Goal: Task Accomplishment & Management: Complete application form

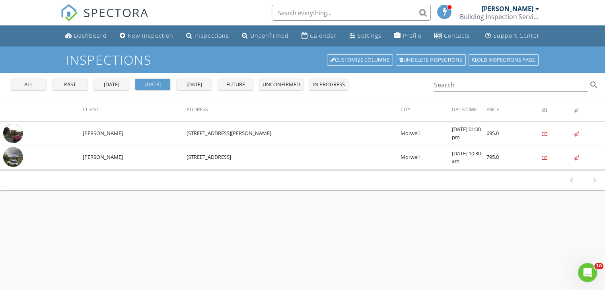
click at [239, 84] on div "future" at bounding box center [235, 85] width 29 height 8
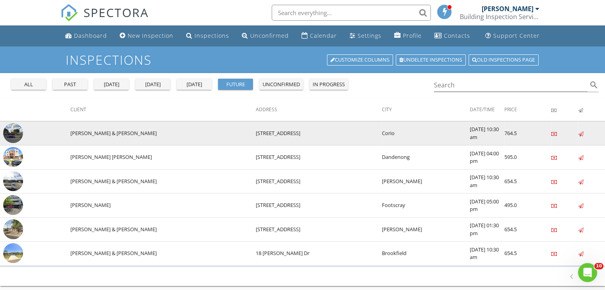
click at [15, 132] on img at bounding box center [13, 133] width 20 height 20
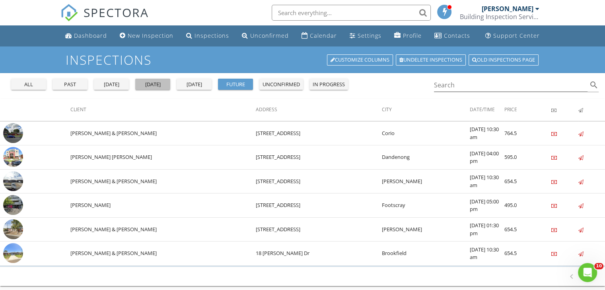
click at [146, 86] on div "today" at bounding box center [152, 85] width 29 height 8
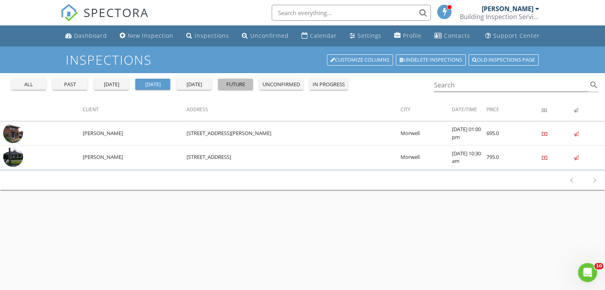
click at [229, 85] on div "future" at bounding box center [235, 85] width 29 height 8
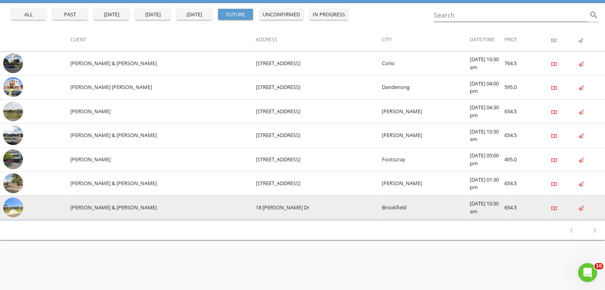
scroll to position [80, 0]
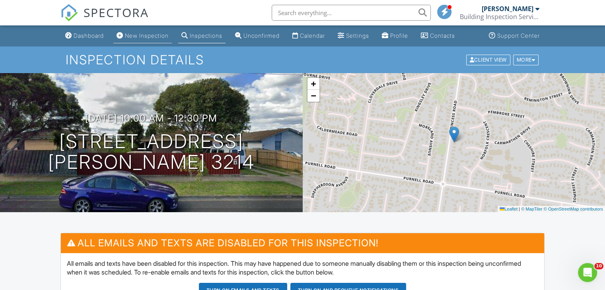
click at [160, 35] on div "New Inspection" at bounding box center [147, 35] width 44 height 7
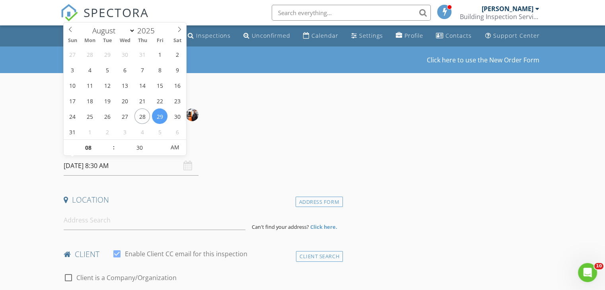
click at [103, 166] on input "29/08/2025 8:30 AM" at bounding box center [131, 165] width 135 height 19
type input "01/08/2025 8:30 AM"
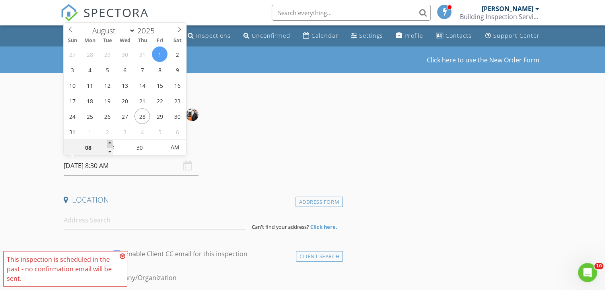
type input "09"
type input "01/08/2025 9:30 AM"
click at [109, 142] on span at bounding box center [110, 144] width 6 height 8
type input "10"
type input "01/08/2025 10:30 AM"
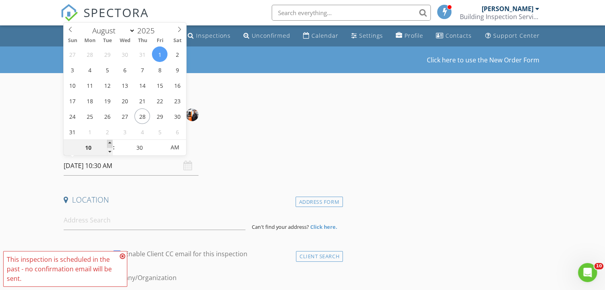
click at [109, 142] on span at bounding box center [110, 144] width 6 height 8
type input "11"
type input "01/08/2025 11:30 AM"
click at [109, 142] on span at bounding box center [110, 144] width 6 height 8
type input "12"
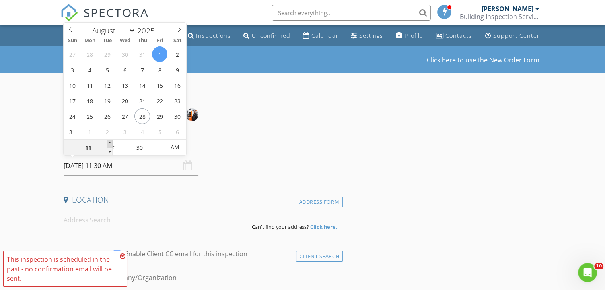
type input "01/08/2025 12:30 PM"
click at [109, 142] on span at bounding box center [110, 144] width 6 height 8
type input "01"
type input "01/08/2025 1:30 PM"
click at [109, 142] on span at bounding box center [110, 144] width 6 height 8
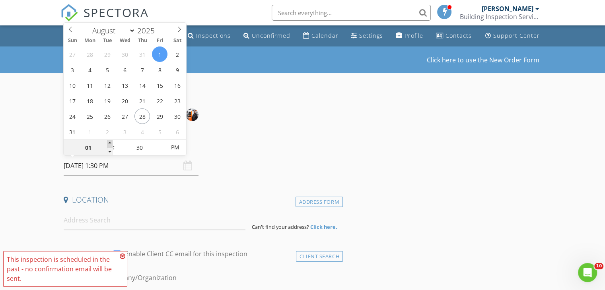
type input "02"
type input "01/08/2025 2:30 PM"
click at [109, 142] on span at bounding box center [110, 144] width 6 height 8
type input "03"
type input "01/08/2025 3:30 PM"
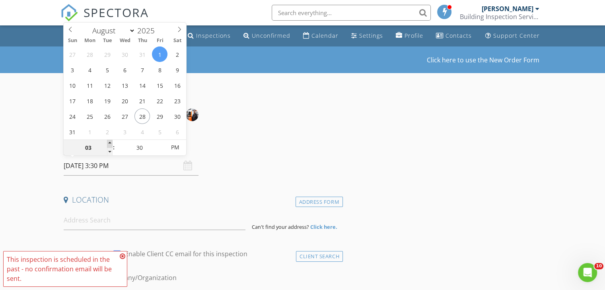
click at [109, 142] on span at bounding box center [110, 144] width 6 height 8
type input "04"
type input "01/08/2025 4:30 PM"
click at [109, 142] on span at bounding box center [110, 144] width 6 height 8
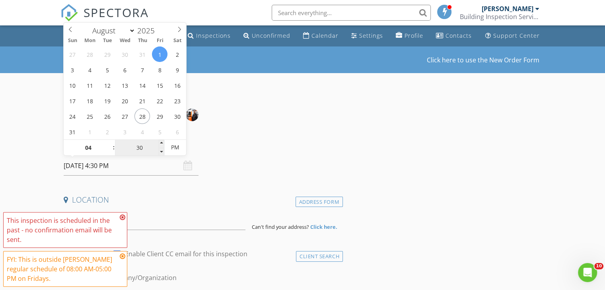
click at [138, 150] on input "30" at bounding box center [139, 148] width 49 height 16
type input "0"
type input "01/08/2025 4:00 PM"
click at [239, 151] on div "Date/Time" at bounding box center [201, 148] width 282 height 16
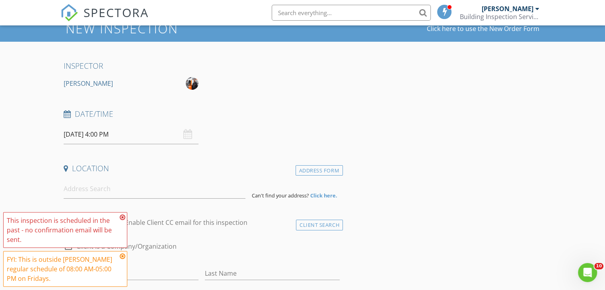
scroll to position [80, 0]
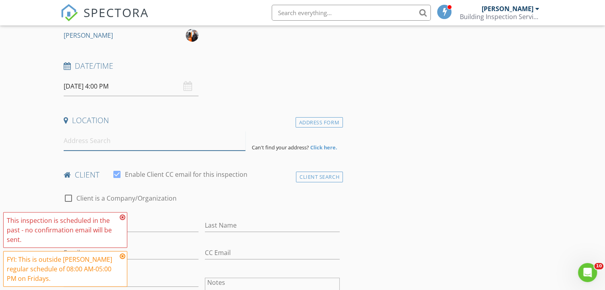
click at [101, 147] on input at bounding box center [155, 140] width 182 height 19
paste input "18 Frobisher Street , Melton"
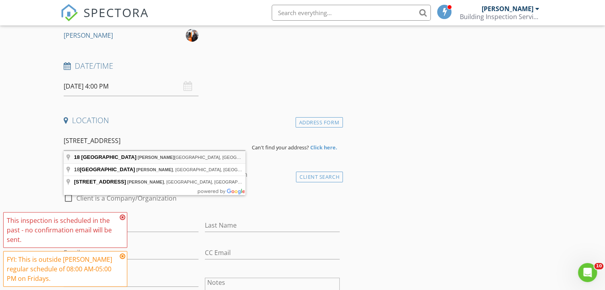
type input "18 Frobisher Street, Melton VIC, Australia"
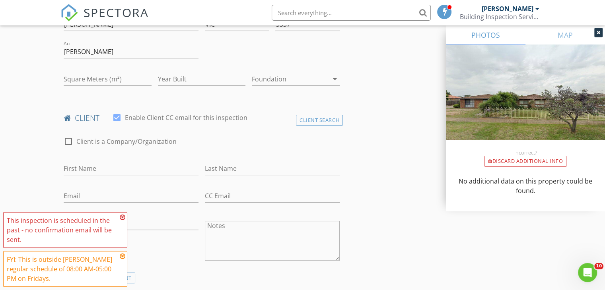
scroll to position [239, 0]
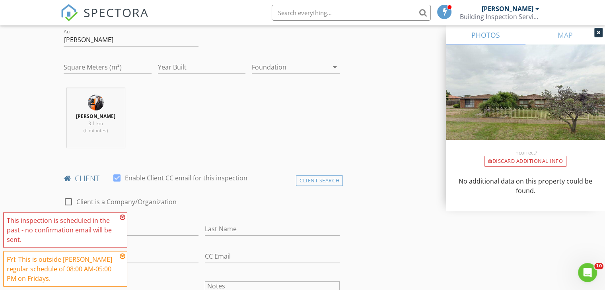
click at [122, 217] on icon at bounding box center [123, 217] width 6 height 6
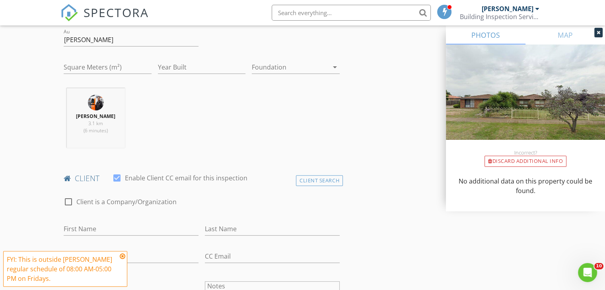
click at [123, 255] on icon at bounding box center [123, 256] width 6 height 6
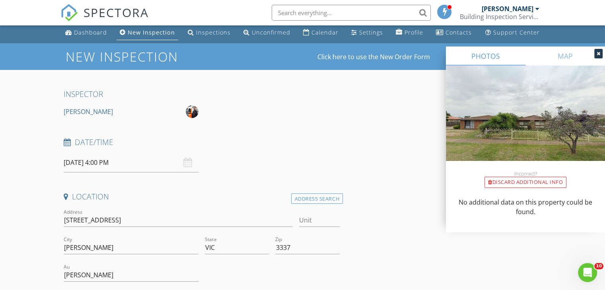
scroll to position [0, 0]
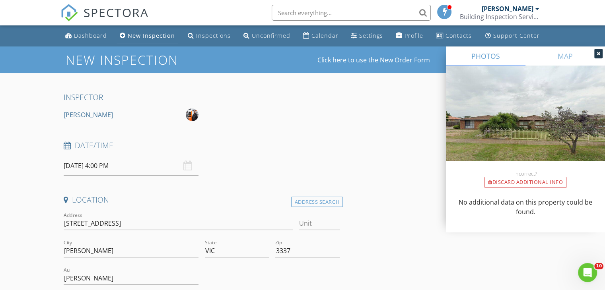
click at [121, 171] on input "01/08/2025 4:00 PM" at bounding box center [131, 165] width 135 height 19
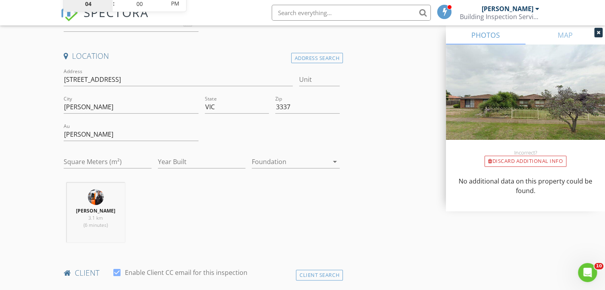
scroll to position [119, 0]
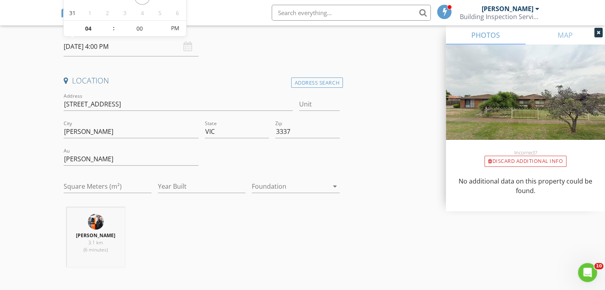
click at [257, 253] on div "Madan Deshmukh 3.1 km (6 minutes)" at bounding box center [201, 241] width 282 height 66
click at [87, 49] on input "01/08/2025 4:00 PM" at bounding box center [131, 46] width 135 height 19
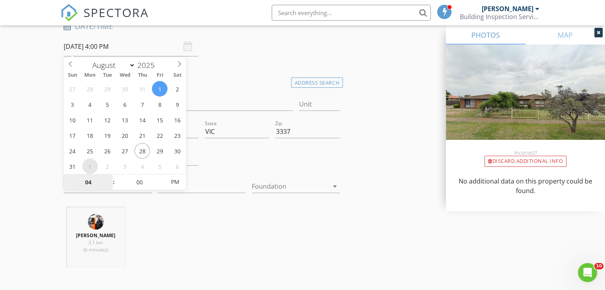
select select "8"
type input "[DATE] 4:00 PM"
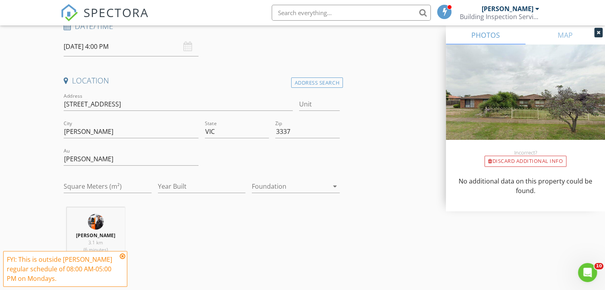
click at [223, 216] on div "Madan Deshmukh 3.1 km (6 minutes)" at bounding box center [201, 241] width 282 height 66
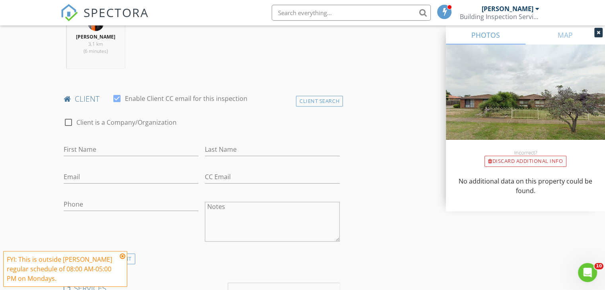
scroll to position [398, 0]
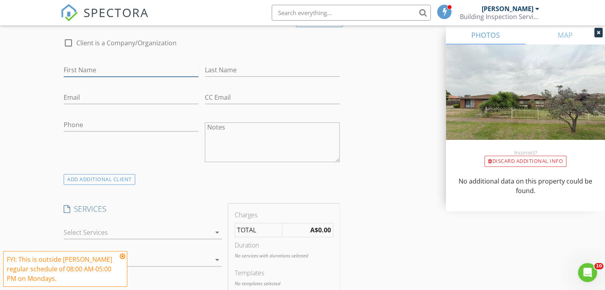
click at [108, 68] on input "First Name" at bounding box center [131, 70] width 135 height 13
paste input "[PERSON_NAME]"
drag, startPoint x: 90, startPoint y: 69, endPoint x: 111, endPoint y: 69, distance: 21.1
click at [111, 69] on input "[PERSON_NAME]" at bounding box center [131, 70] width 135 height 13
type input "Wessam"
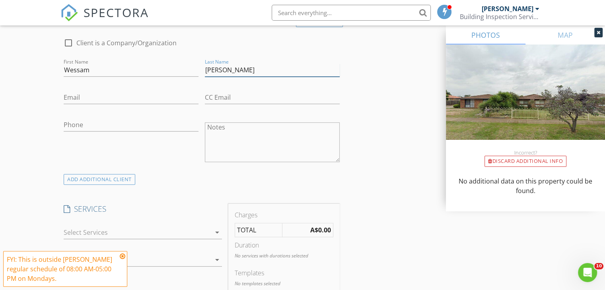
type input "[PERSON_NAME]"
click at [133, 93] on input "Email" at bounding box center [131, 97] width 135 height 13
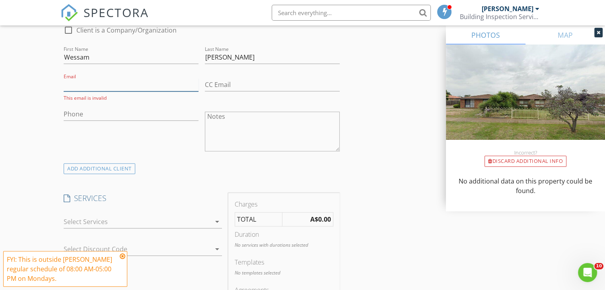
scroll to position [477, 0]
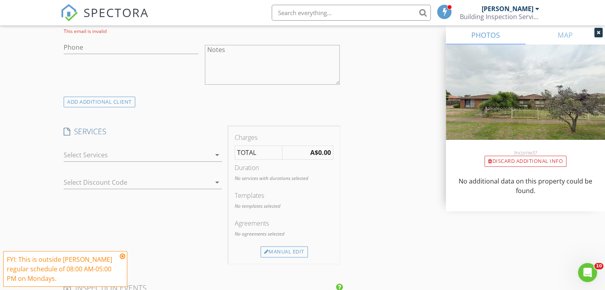
click at [216, 153] on icon "arrow_drop_down" at bounding box center [217, 155] width 10 height 10
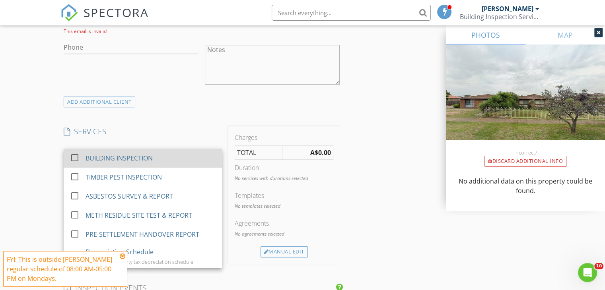
click at [190, 157] on div "BUILDING INSPECTION" at bounding box center [150, 158] width 130 height 16
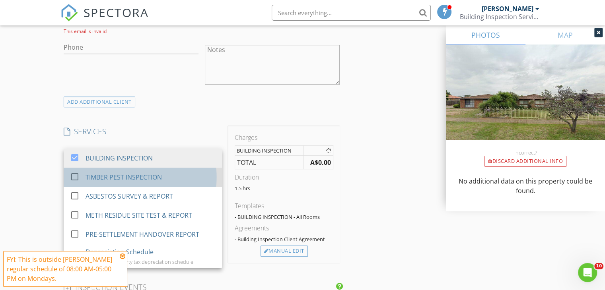
click at [179, 179] on div "TIMBER PEST INSPECTION" at bounding box center [150, 177] width 130 height 16
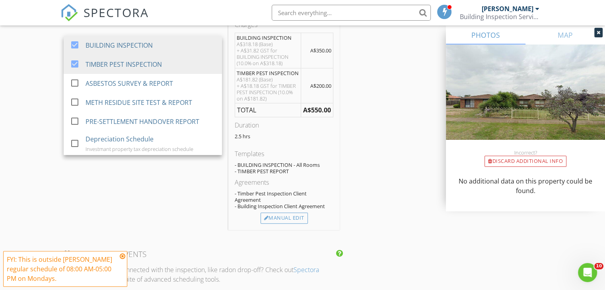
scroll to position [676, 0]
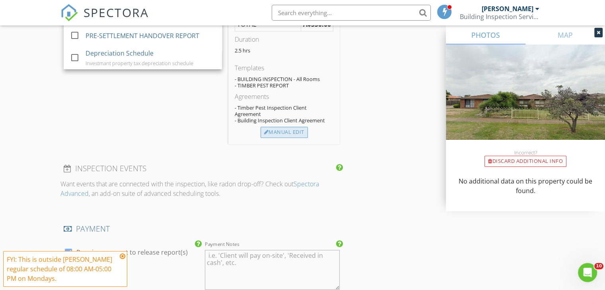
click at [294, 133] on div "Manual Edit" at bounding box center [283, 132] width 47 height 11
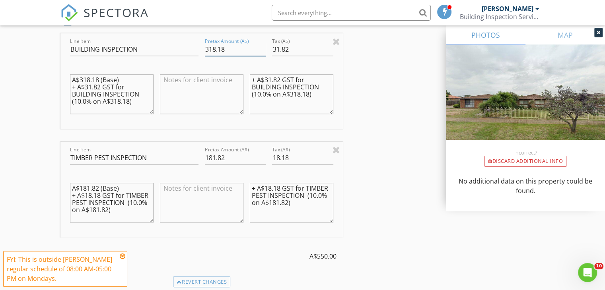
drag, startPoint x: 208, startPoint y: 48, endPoint x: 221, endPoint y: 47, distance: 12.8
click at [221, 47] on input "318.18" at bounding box center [235, 49] width 61 height 13
type input "395.00"
drag, startPoint x: 272, startPoint y: 47, endPoint x: 299, endPoint y: 45, distance: 26.7
click at [299, 45] on input "31.82" at bounding box center [302, 49] width 61 height 13
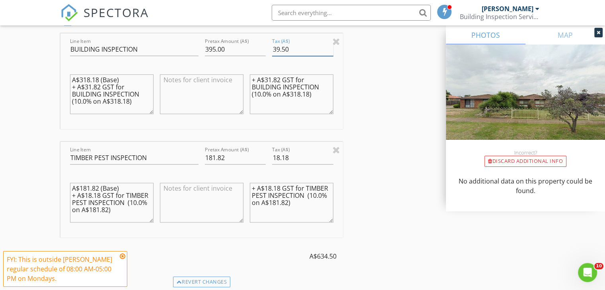
type input "39.50"
click at [270, 78] on textarea "+ A$31.82 GST for BUILDING INSPECTION (10.0% on A$318.18)" at bounding box center [291, 94] width 83 height 40
click at [292, 92] on textarea "+ A$39.50 GST for BUILDING INSPECTION (10.0% on A$318.18)" at bounding box center [291, 94] width 83 height 40
type textarea "+ A$39.50 GST for BUILDING INSPECTION (10.0% on A$395.00)"
click at [84, 76] on textarea "A$318.18 (Base) + A$31.82 GST for BUILDING INSPECTION (10.0% on A$318.18)" at bounding box center [111, 94] width 83 height 40
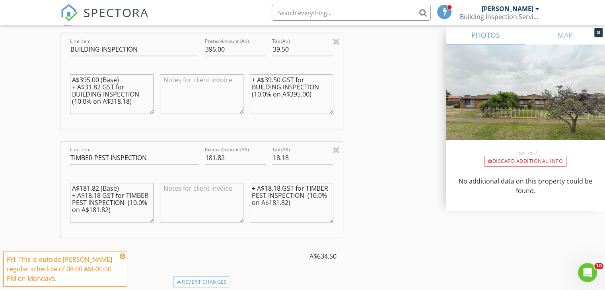
click at [89, 86] on textarea "A$395.00 (Base) + A$31.82 GST for BUILDING INSPECTION (10.0% on A$318.18)" at bounding box center [111, 94] width 83 height 40
click at [114, 100] on textarea "A$395.00 (Base) + A$39.50 GST for BUILDING INSPECTION (10.0% on A$318.18)" at bounding box center [111, 94] width 83 height 40
type textarea "A$395.00 (Base) + A$39.50 GST for BUILDING INSPECTION (10.0% on A$395.00)"
drag, startPoint x: 205, startPoint y: 157, endPoint x: 231, endPoint y: 157, distance: 25.4
click at [231, 157] on input "181.82" at bounding box center [235, 157] width 61 height 13
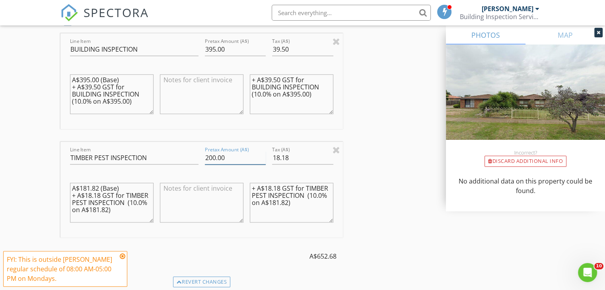
type input "200.00"
drag, startPoint x: 272, startPoint y: 156, endPoint x: 293, endPoint y: 156, distance: 21.5
click at [293, 156] on input "18.18" at bounding box center [302, 157] width 61 height 13
type input "20.00"
drag, startPoint x: 266, startPoint y: 186, endPoint x: 280, endPoint y: 186, distance: 13.9
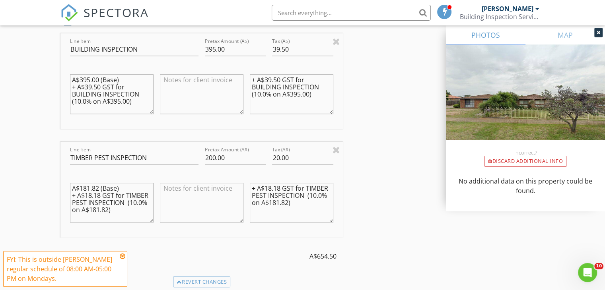
click at [280, 186] on textarea "+ A$18.18 GST for TIMBER PEST INSPECTION (10.0% on A$181.82)" at bounding box center [291, 203] width 83 height 40
drag, startPoint x: 270, startPoint y: 202, endPoint x: 288, endPoint y: 202, distance: 18.3
click at [288, 202] on textarea "+ A$20.00 GST for TIMBER PEST INSPECTION (10.0% on A$181.82)" at bounding box center [291, 203] width 83 height 40
type textarea "+ A$20.00 GST for TIMBER PEST INSPECTION (10.0% on A$200.00)"
drag, startPoint x: 80, startPoint y: 186, endPoint x: 101, endPoint y: 186, distance: 20.7
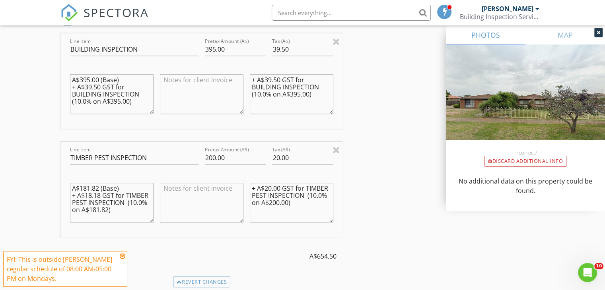
click at [101, 186] on textarea "A$181.82 (Base) + A$18.18 GST for TIMBER PEST INSPECTION (10.0% on A$181.82)" at bounding box center [111, 203] width 83 height 40
drag, startPoint x: 86, startPoint y: 193, endPoint x: 100, endPoint y: 193, distance: 13.9
click at [100, 193] on textarea "A$200.00(Base) + A$18.18 GST for TIMBER PEST INSPECTION (10.0% on A$181.82)" at bounding box center [111, 203] width 83 height 40
drag, startPoint x: 91, startPoint y: 209, endPoint x: 108, endPoint y: 208, distance: 17.5
click at [108, 208] on textarea "A$200.00(Base) + A$20.00 GST for TIMBER PEST INSPECTION (10.0% on A$181.82)" at bounding box center [111, 203] width 83 height 40
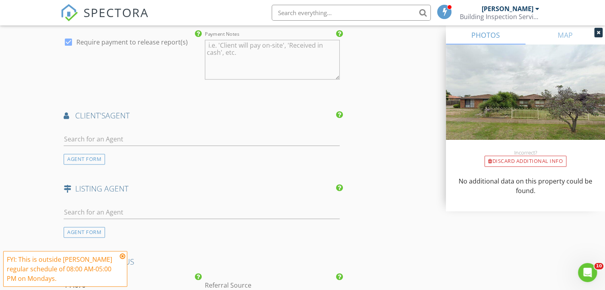
scroll to position [1034, 0]
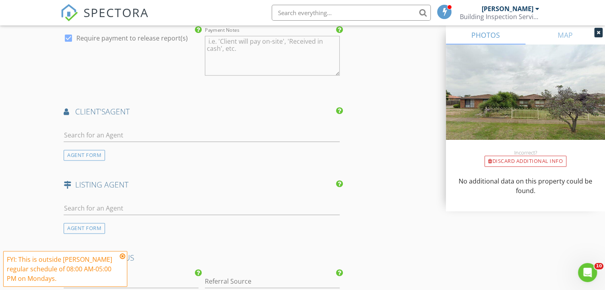
type textarea "A$200.00(Base) + A$20.00 GST for TIMBER PEST INSPECTION (10.0% on A$200.00)"
click at [96, 137] on input "text" at bounding box center [202, 135] width 276 height 13
type input "Mike investo"
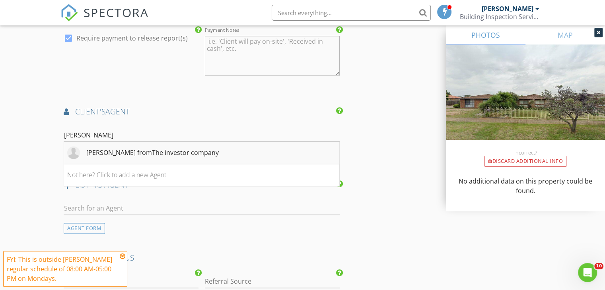
click at [169, 154] on div "Mike fromThe investor company" at bounding box center [152, 153] width 132 height 10
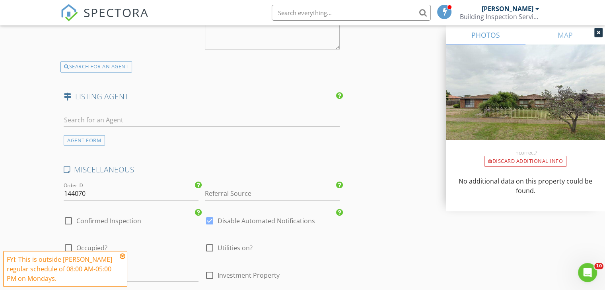
scroll to position [1272, 0]
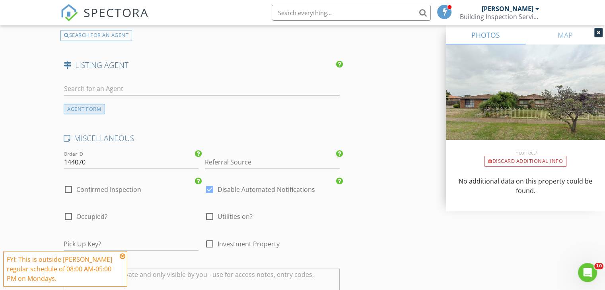
click at [87, 106] on div "AGENT FORM" at bounding box center [84, 109] width 41 height 11
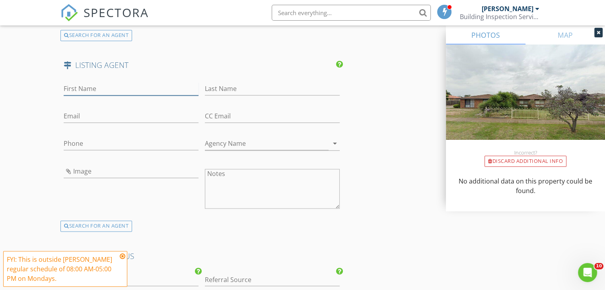
click at [94, 90] on input "First Name" at bounding box center [131, 88] width 135 height 13
paste input "[PERSON_NAME]"
drag, startPoint x: 81, startPoint y: 86, endPoint x: 91, endPoint y: 86, distance: 10.3
click at [109, 87] on input "[PERSON_NAME]" at bounding box center [131, 88] width 135 height 13
type input "Sunil"
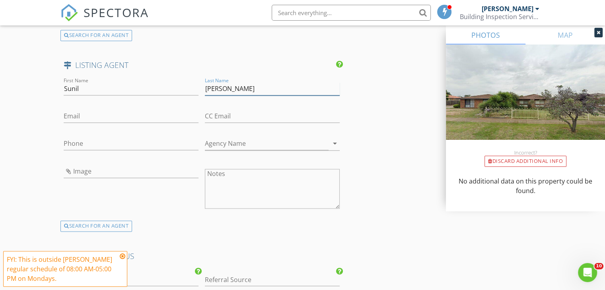
type input "Gera"
click at [135, 113] on input "Email" at bounding box center [131, 116] width 135 height 13
paste input "[EMAIL_ADDRESS][PERSON_NAME][DOMAIN_NAME]"
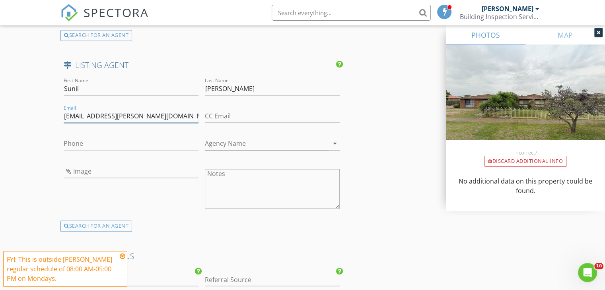
type input "[EMAIL_ADDRESS][PERSON_NAME][DOMAIN_NAME]"
click at [107, 141] on input "Phone" at bounding box center [131, 143] width 135 height 13
paste input "430 200 150"
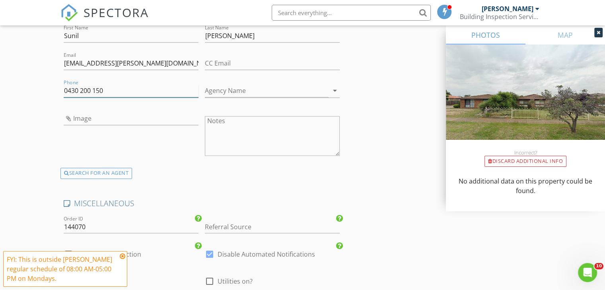
scroll to position [1392, 0]
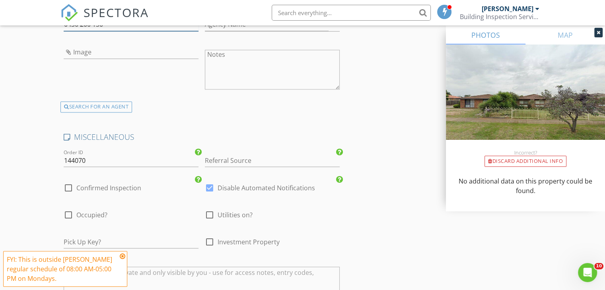
type input "0430 200 150"
click at [238, 161] on input "Referral Source" at bounding box center [272, 160] width 135 height 13
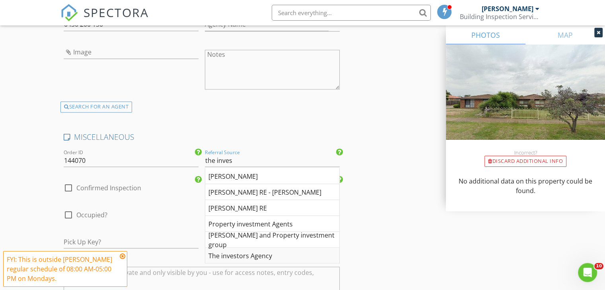
click at [270, 250] on div "The investors Agency" at bounding box center [272, 256] width 134 height 16
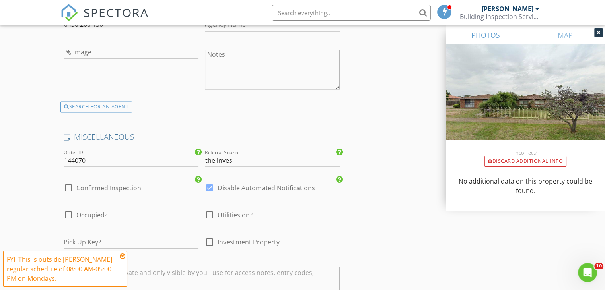
type input "The investors Agency"
click at [71, 182] on div at bounding box center [69, 188] width 14 height 14
checkbox input "true"
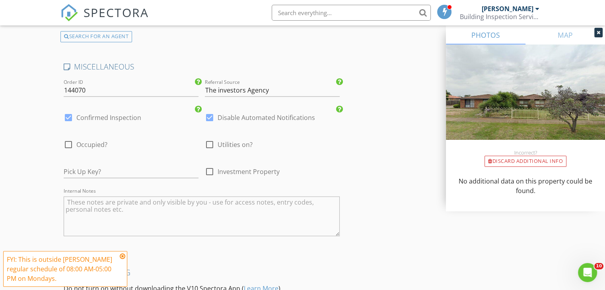
scroll to position [1551, 0]
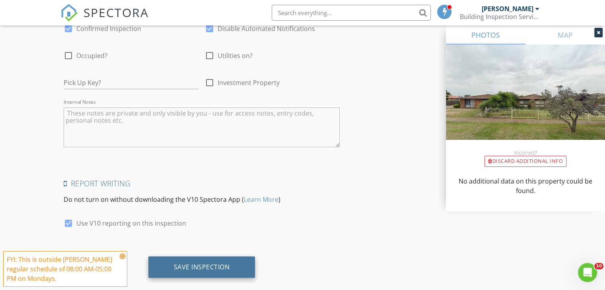
click at [241, 257] on div "Save Inspection" at bounding box center [201, 267] width 107 height 21
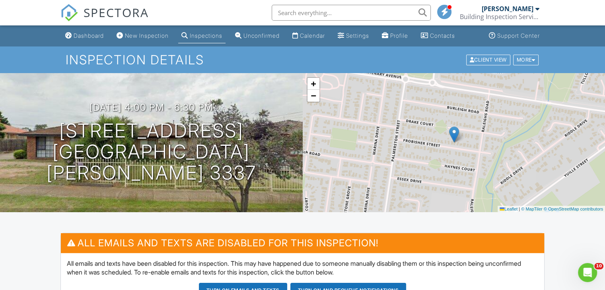
click at [215, 34] on div "Inspections" at bounding box center [206, 35] width 33 height 7
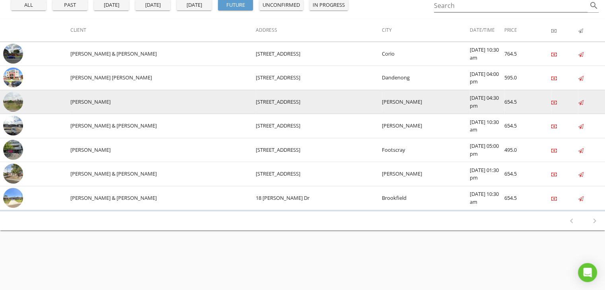
click at [16, 99] on img at bounding box center [13, 102] width 20 height 20
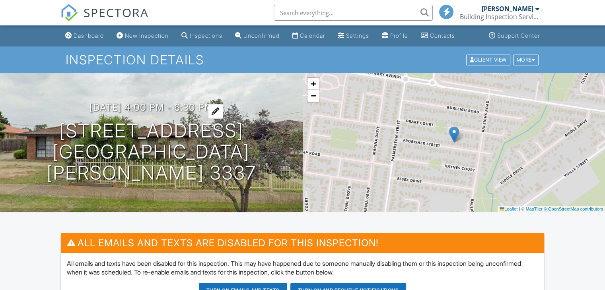
click at [213, 113] on h3 "[DATE] 4:00 pm - 6:30 pm" at bounding box center [151, 107] width 124 height 11
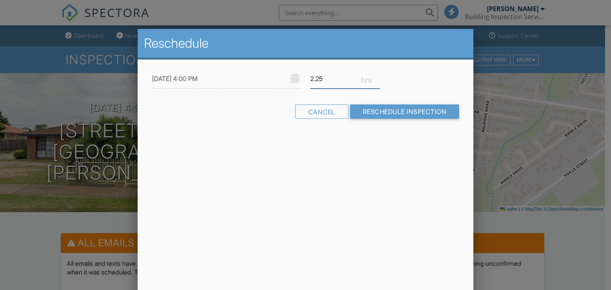
click at [378, 80] on input "2.25" at bounding box center [345, 78] width 70 height 19
type input "2"
click at [378, 80] on input "2" at bounding box center [345, 78] width 70 height 19
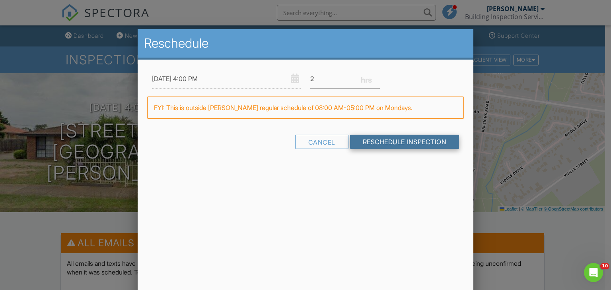
click at [378, 141] on input "Reschedule Inspection" at bounding box center [404, 142] width 109 height 14
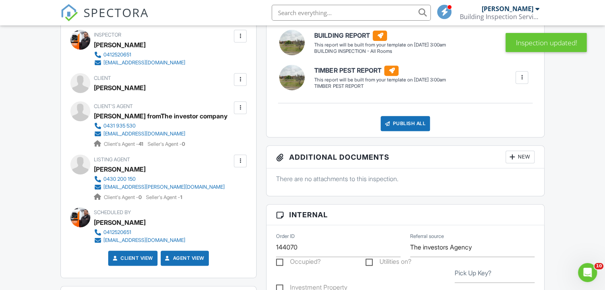
click at [240, 105] on div at bounding box center [240, 108] width 8 height 8
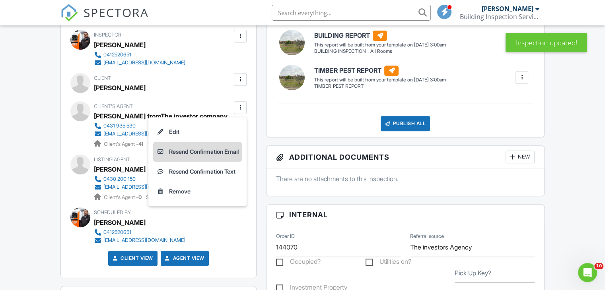
click at [224, 153] on li "Resend Confirmation Email" at bounding box center [197, 152] width 89 height 20
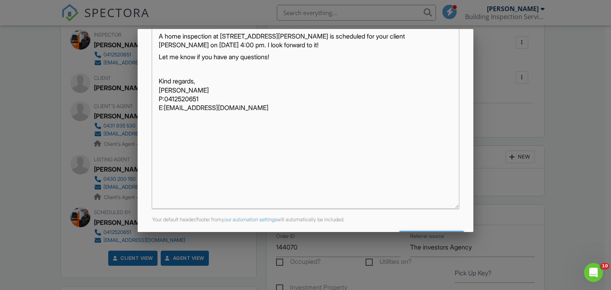
scroll to position [187, 0]
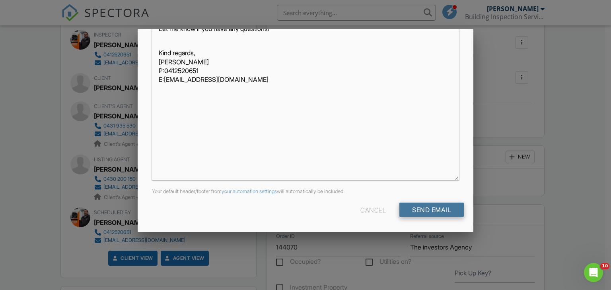
click at [437, 210] on input "Send Email" at bounding box center [431, 210] width 64 height 14
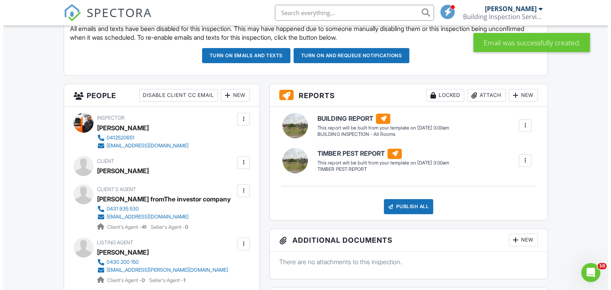
scroll to position [239, 0]
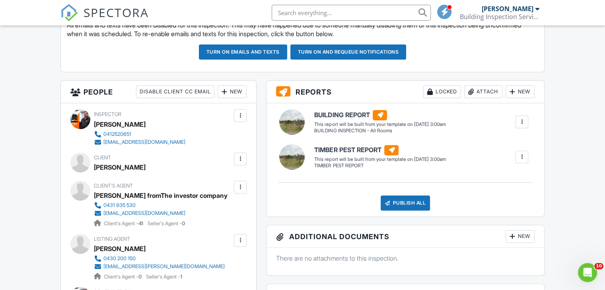
click at [240, 157] on div at bounding box center [240, 159] width 8 height 8
click at [222, 184] on li "Edit" at bounding box center [221, 183] width 41 height 20
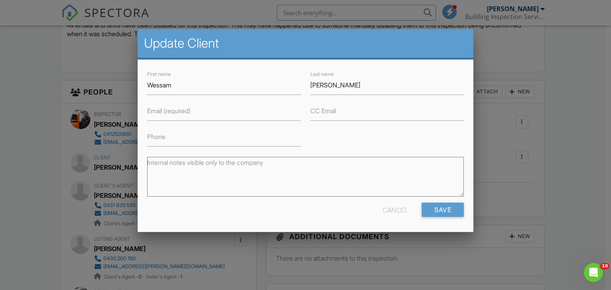
click at [167, 112] on label "Email (required)" at bounding box center [168, 111] width 43 height 9
click at [167, 112] on input "Email (required)" at bounding box center [223, 110] width 153 height 19
paste input "nasow@hotmail.com"
type input "nasow@hotmail.com"
click at [194, 142] on input "Phone" at bounding box center [223, 136] width 153 height 19
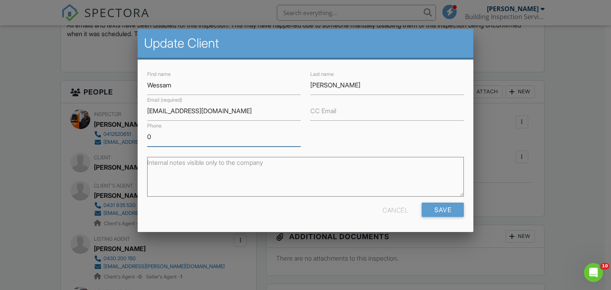
paste input "451992825"
type input "0451992825"
click at [429, 212] on input "Save" at bounding box center [442, 210] width 42 height 14
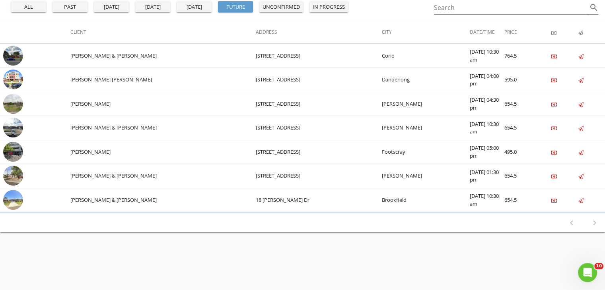
scroll to position [86, 0]
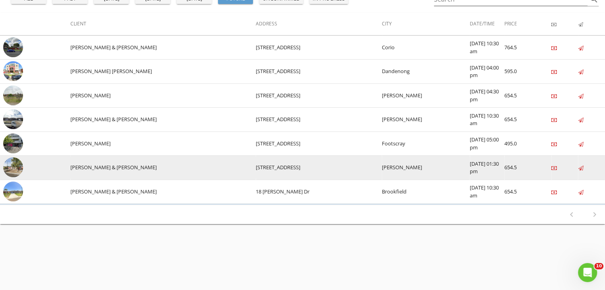
click at [16, 170] on img at bounding box center [13, 167] width 20 height 20
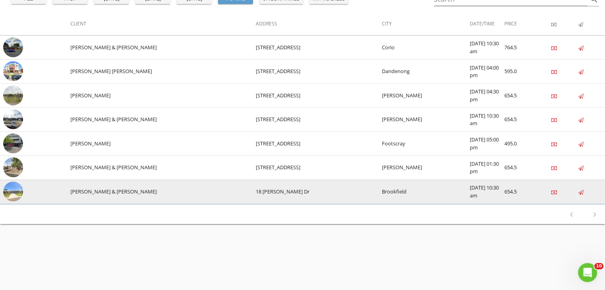
click at [21, 190] on img at bounding box center [13, 192] width 20 height 20
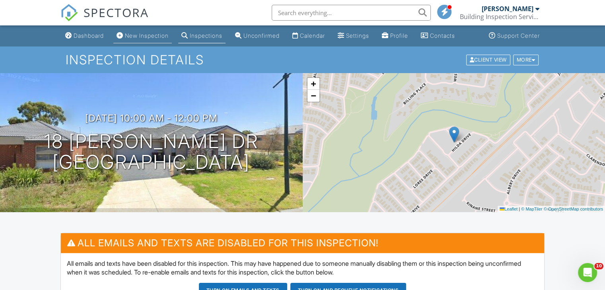
click at [148, 36] on div "New Inspection" at bounding box center [147, 35] width 44 height 7
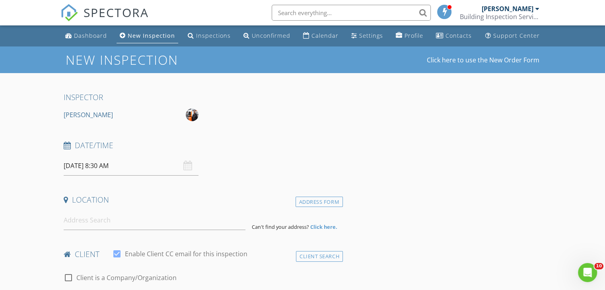
click at [112, 167] on input "29/08/2025 8:30 AM" at bounding box center [131, 165] width 135 height 19
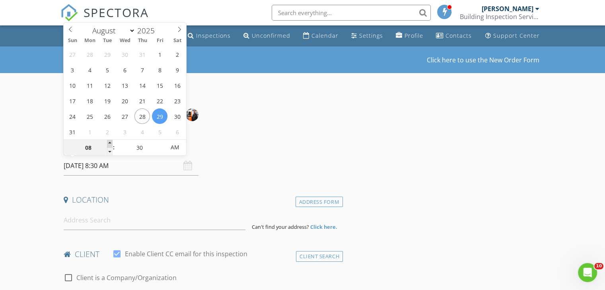
type input "09"
type input "29/08/2025 9:30 AM"
click at [109, 143] on span at bounding box center [110, 144] width 6 height 8
type input "10"
type input "29/08/2025 10:30 AM"
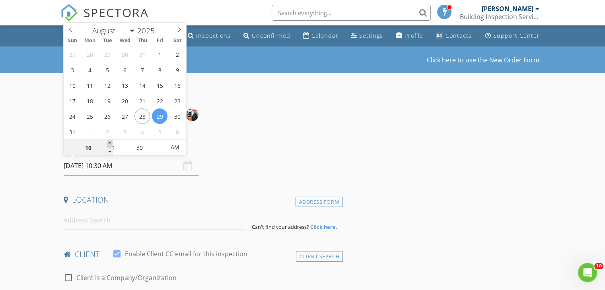
click at [109, 143] on span at bounding box center [110, 144] width 6 height 8
type input "11"
type input "29/08/2025 11:30 AM"
click at [109, 143] on span at bounding box center [110, 144] width 6 height 8
type input "12"
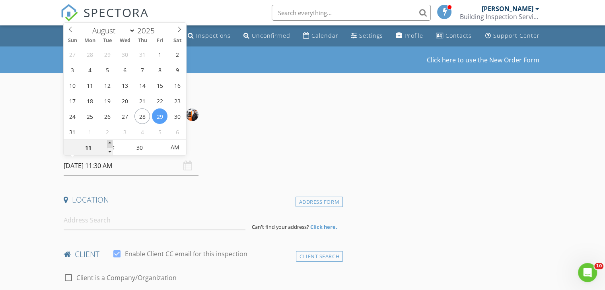
type input "29/08/2025 12:30 PM"
click at [109, 143] on span at bounding box center [110, 144] width 6 height 8
type input "01"
type input "29/08/2025 1:30 PM"
click at [109, 143] on span at bounding box center [110, 144] width 6 height 8
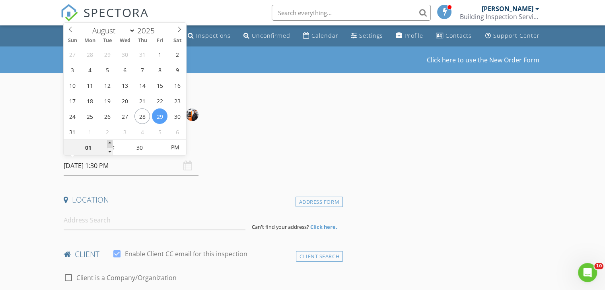
type input "02"
type input "29/08/2025 2:30 PM"
click at [109, 143] on span at bounding box center [110, 144] width 6 height 8
type input "03"
type input "[DATE] 3:30 PM"
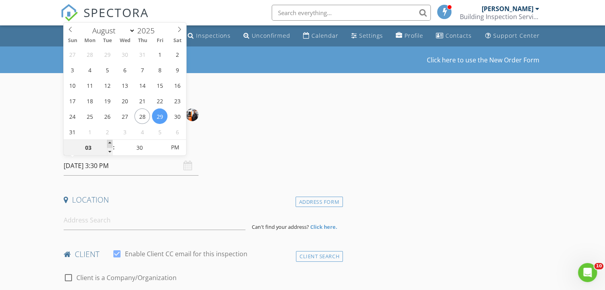
click at [109, 143] on span at bounding box center [110, 144] width 6 height 8
click at [270, 160] on div "Date/Time 29/08/2025 3:30 PM" at bounding box center [201, 157] width 282 height 35
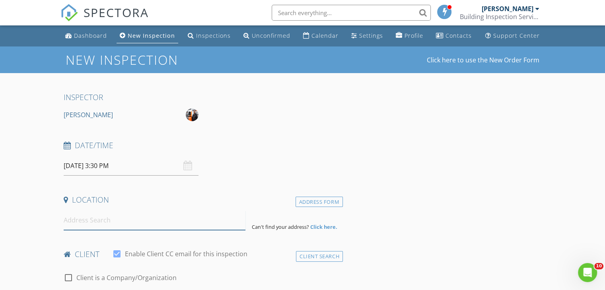
click at [144, 225] on input at bounding box center [155, 220] width 182 height 19
paste input "10 Droop street, Footscray VIC 3011"
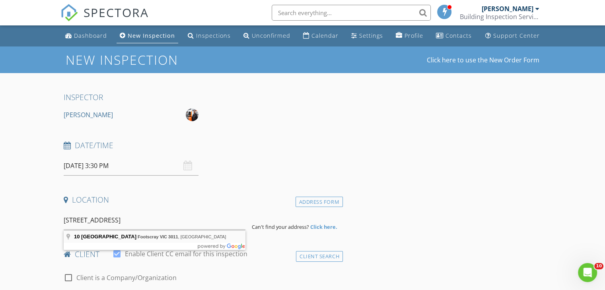
type input "10 Droop Street, Footscray VIC 3011, Australia"
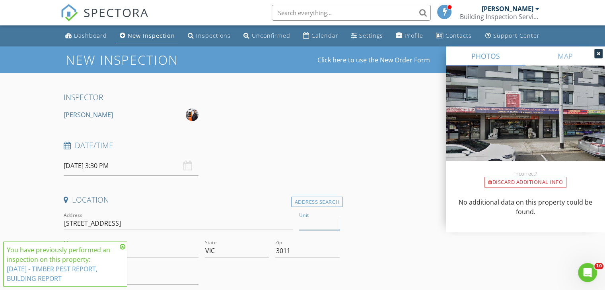
click at [310, 225] on input "Unit" at bounding box center [319, 223] width 41 height 13
type input "Apt 512"
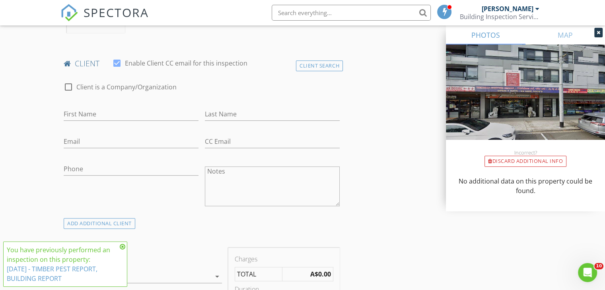
scroll to position [358, 0]
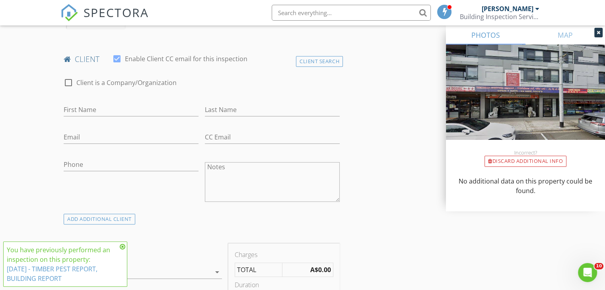
drag, startPoint x: 312, startPoint y: 60, endPoint x: 293, endPoint y: 65, distance: 19.6
click at [312, 60] on div "Client Search" at bounding box center [319, 61] width 47 height 11
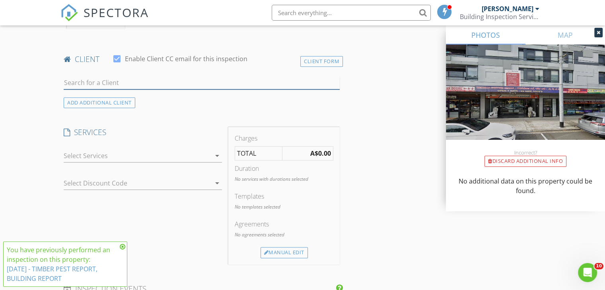
click at [77, 85] on input "text" at bounding box center [202, 82] width 276 height 13
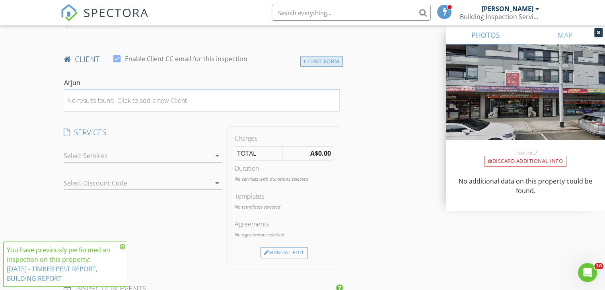
type input "Arjun"
click at [338, 62] on div "Client Form" at bounding box center [321, 61] width 43 height 11
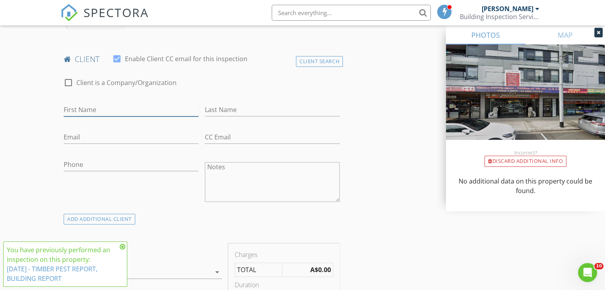
click at [126, 113] on input "First Name" at bounding box center [131, 109] width 135 height 13
paste input "[PERSON_NAME]"
drag, startPoint x: 81, startPoint y: 110, endPoint x: 99, endPoint y: 115, distance: 18.5
click at [99, 115] on input "Arjun Bhat" at bounding box center [131, 109] width 135 height 13
type input "Arjun"
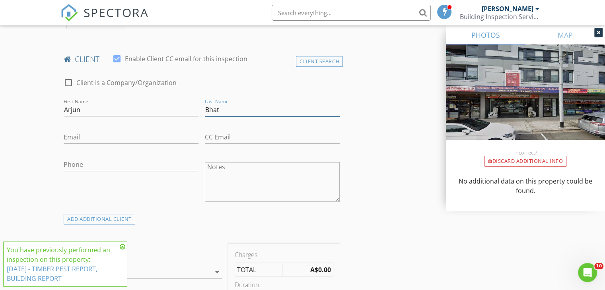
type input "Bhat"
click at [86, 140] on input "Email" at bounding box center [131, 137] width 135 height 13
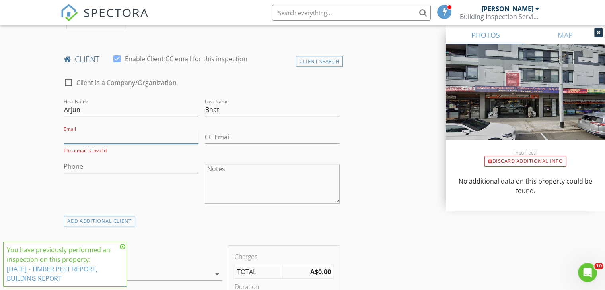
paste input "arjun.bhat@outlook.com"
type input "arjun.bhat@outlook.com"
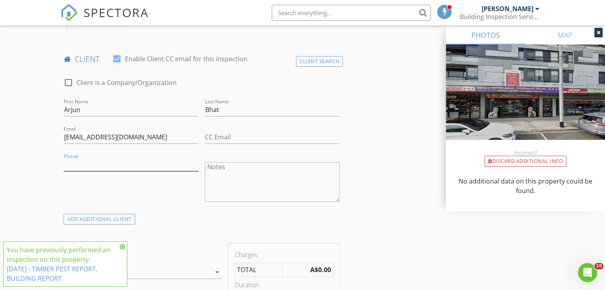
click at [120, 167] on input "Phone" at bounding box center [131, 164] width 135 height 13
paste input "0421666081"
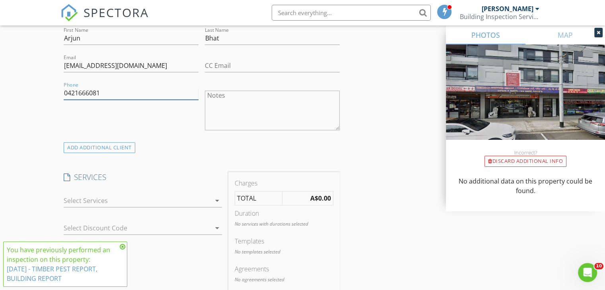
scroll to position [437, 0]
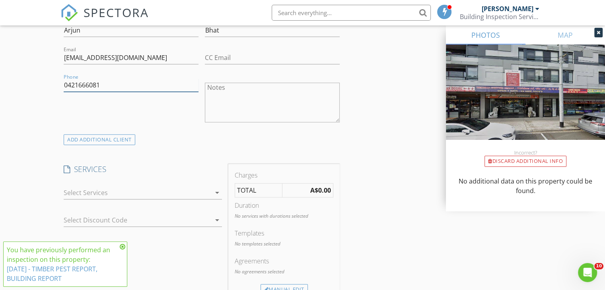
type input "0421666081"
click at [215, 193] on icon "arrow_drop_down" at bounding box center [217, 193] width 10 height 10
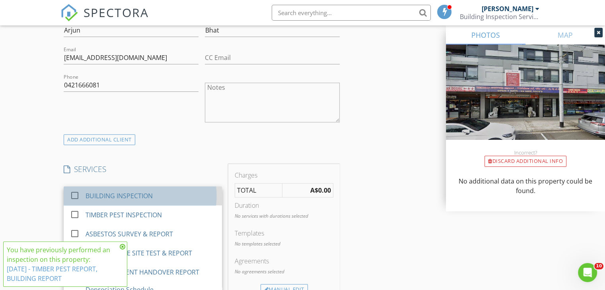
click at [211, 193] on link "check_box_outline_blank BUILDING INSPECTION" at bounding box center [143, 195] width 158 height 19
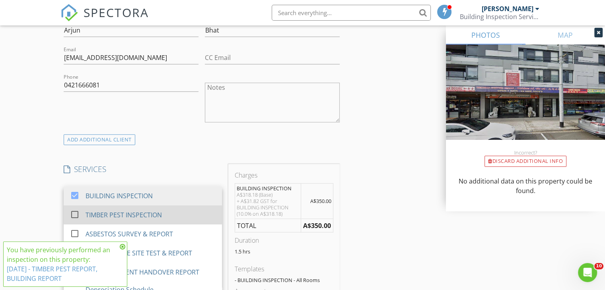
click at [187, 214] on div "TIMBER PEST INSPECTION" at bounding box center [150, 215] width 130 height 16
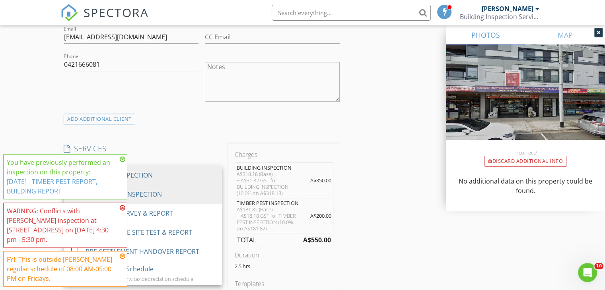
scroll to position [477, 0]
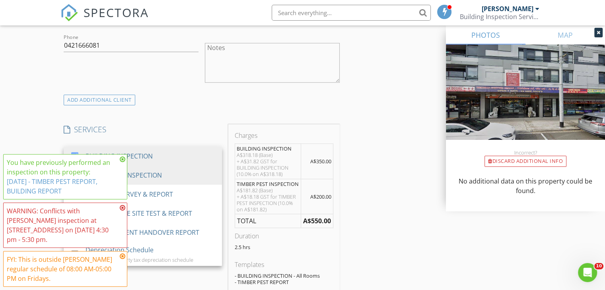
click at [122, 208] on icon at bounding box center [123, 208] width 6 height 6
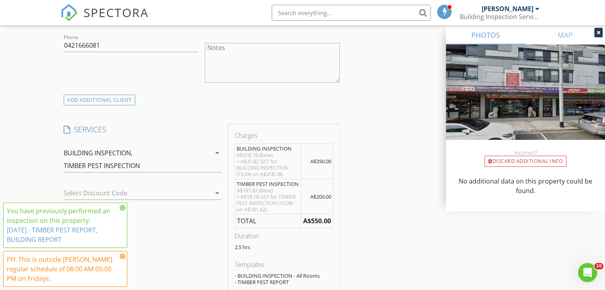
click at [122, 255] on icon at bounding box center [123, 256] width 6 height 6
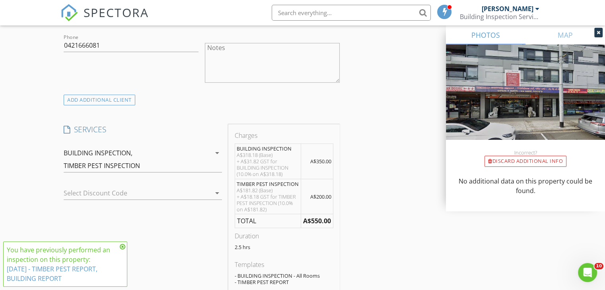
click at [122, 247] on icon at bounding box center [123, 247] width 6 height 6
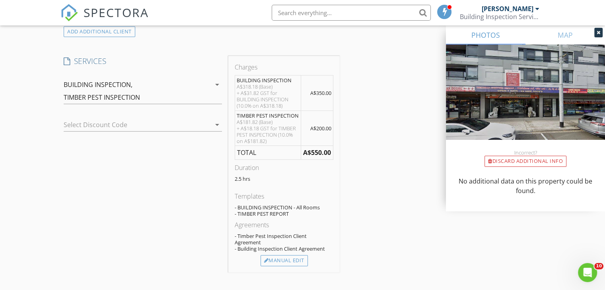
scroll to position [557, 0]
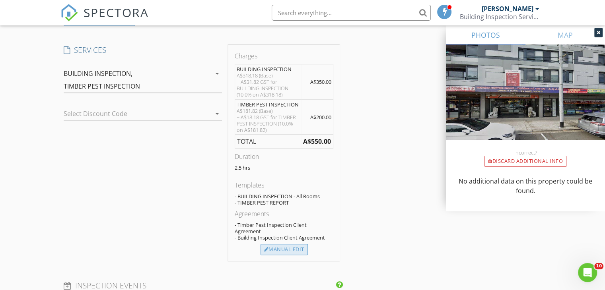
click at [287, 245] on div "Manual Edit" at bounding box center [283, 249] width 47 height 11
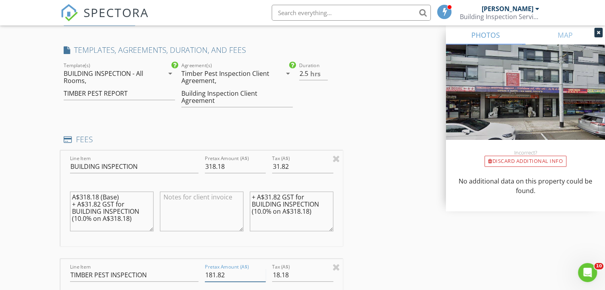
click at [210, 274] on input "181.82" at bounding box center [235, 275] width 61 height 13
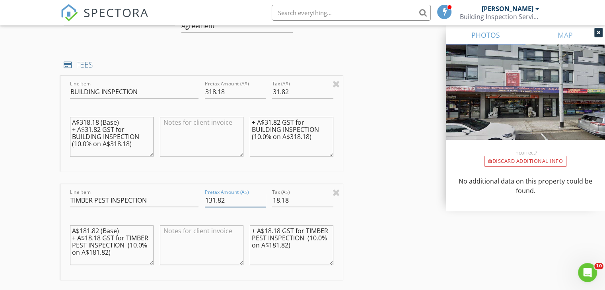
scroll to position [636, 0]
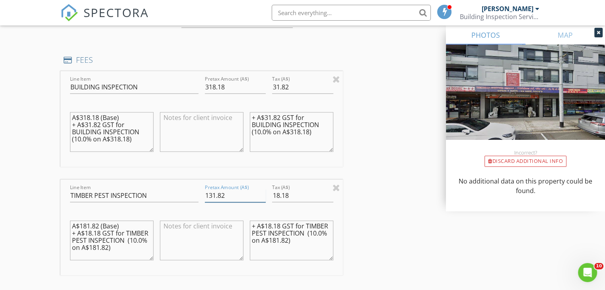
type input "131.82"
click at [276, 195] on input "18.18" at bounding box center [302, 195] width 61 height 13
type input "13.18"
click at [267, 227] on textarea "+ A$18.18 GST for TIMBER PEST INSPECTION (10.0% on A$181.82)" at bounding box center [291, 241] width 83 height 40
click at [271, 241] on textarea "+ A$13.18 GST for TIMBER PEST INSPECTION (10.0% on A$181.82)" at bounding box center [291, 241] width 83 height 40
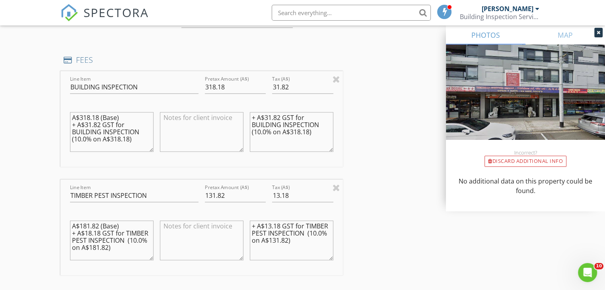
type textarea "+ A$13.18 GST for TIMBER PEST INSPECTION (10.0% on A$131.82)"
click at [87, 227] on textarea "A$181.82 (Base) + A$18.18 GST for TIMBER PEST INSPECTION (10.0% on A$181.82)" at bounding box center [111, 241] width 83 height 40
click at [89, 232] on textarea "A$131.82 (Base) + A$18.18 GST for TIMBER PEST INSPECTION (10.0% on A$181.82)" at bounding box center [111, 241] width 83 height 40
click at [86, 253] on textarea "A$131.82 (Base) + A$13.18 GST for TIMBER PEST INSPECTION (10.0% on A$181.82)" at bounding box center [111, 241] width 83 height 40
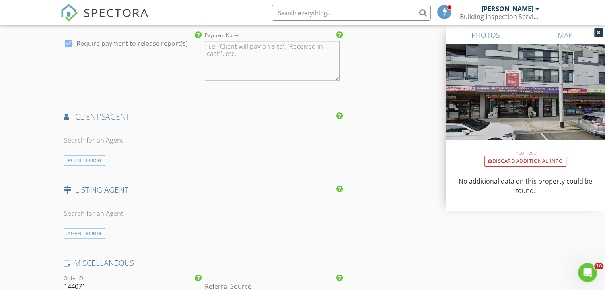
scroll to position [1034, 0]
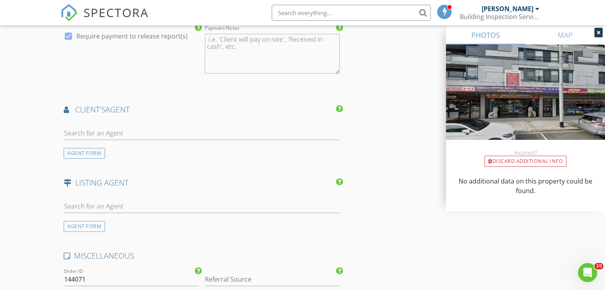
type textarea "A$131.82 (Base) + A$13.18 GST for TIMBER PEST INSPECTION (10.0% on A$131.82)"
click at [103, 134] on input "text" at bounding box center [202, 133] width 276 height 13
type input "property investment ag"
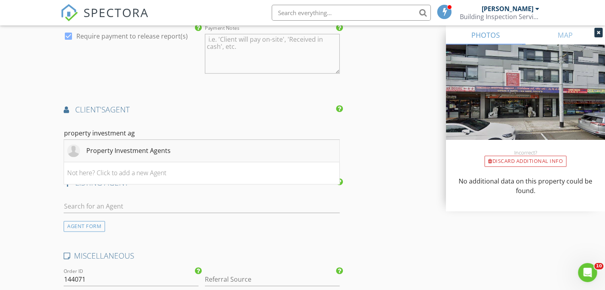
click at [174, 151] on li "Property Investment Agents" at bounding box center [201, 151] width 275 height 22
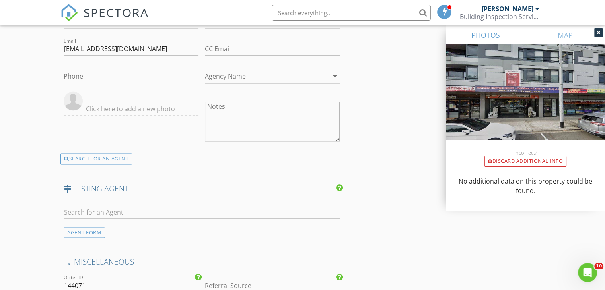
scroll to position [1153, 0]
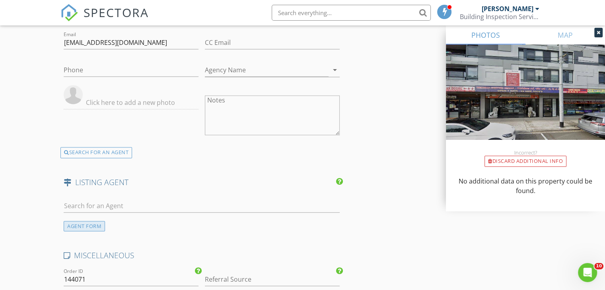
click at [95, 223] on div "AGENT FORM" at bounding box center [84, 226] width 41 height 11
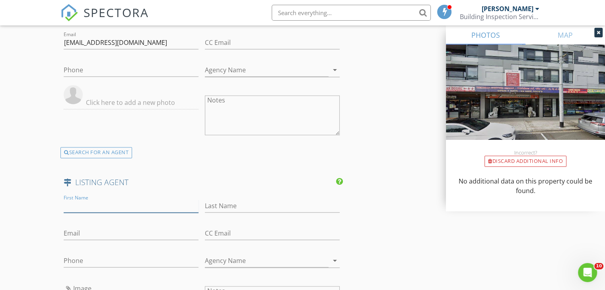
click at [161, 206] on input "First Name" at bounding box center [131, 206] width 135 height 13
paste input "Andy Toan Pham"
drag, startPoint x: 82, startPoint y: 206, endPoint x: 116, endPoint y: 204, distance: 34.2
click at [116, 204] on input "Andy Toan Pham" at bounding box center [131, 206] width 135 height 13
click at [95, 202] on input "Andy Toan Pham" at bounding box center [131, 206] width 135 height 13
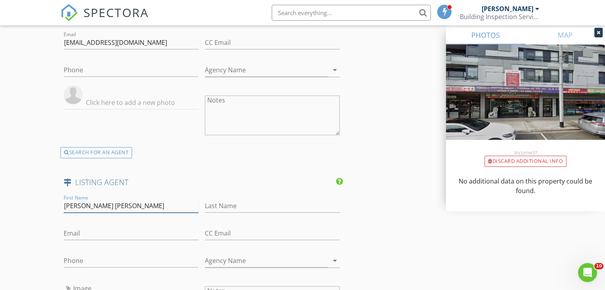
drag, startPoint x: 97, startPoint y: 204, endPoint x: 119, endPoint y: 207, distance: 22.0
click at [119, 207] on input "Andy Toan Pham" at bounding box center [131, 206] width 135 height 13
type input "Andy Toan"
type input "Pham"
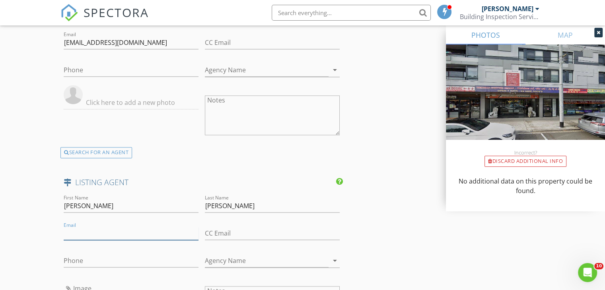
click at [144, 232] on input "Email" at bounding box center [131, 233] width 135 height 13
click at [135, 260] on input "Phone" at bounding box center [131, 262] width 135 height 13
paste input "0413 146 145"
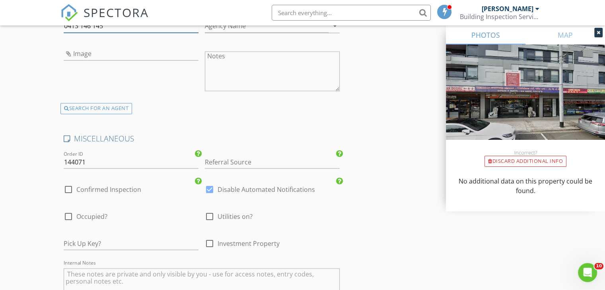
scroll to position [1392, 0]
type input "0413 146 145"
click at [256, 159] on input "Referral Source" at bounding box center [272, 160] width 135 height 13
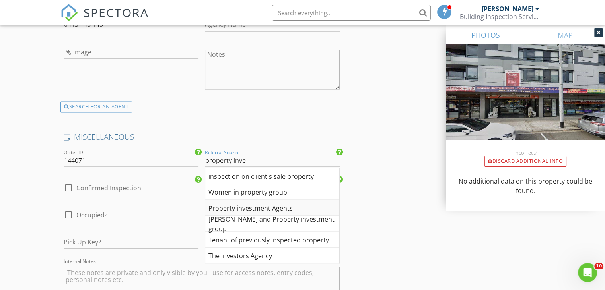
click at [276, 204] on div "Property investment Agents" at bounding box center [272, 208] width 134 height 16
type input "Property investment Agents"
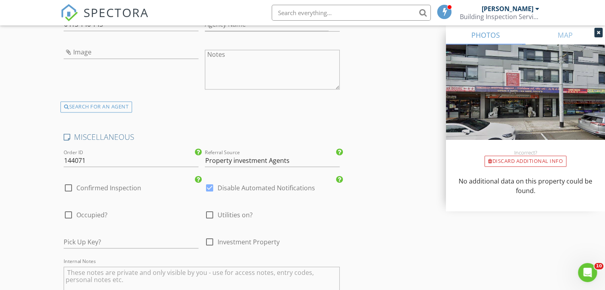
click at [68, 186] on div at bounding box center [69, 188] width 14 height 14
checkbox input "true"
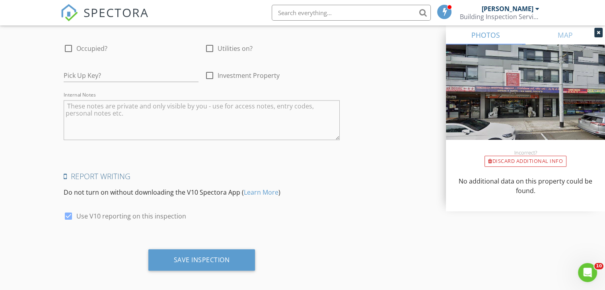
scroll to position [1560, 0]
drag, startPoint x: 225, startPoint y: 254, endPoint x: 376, endPoint y: 245, distance: 150.9
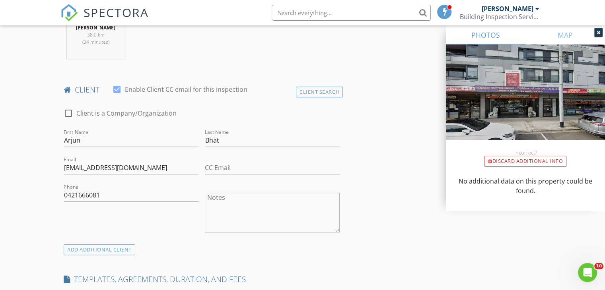
scroll to position [446, 0]
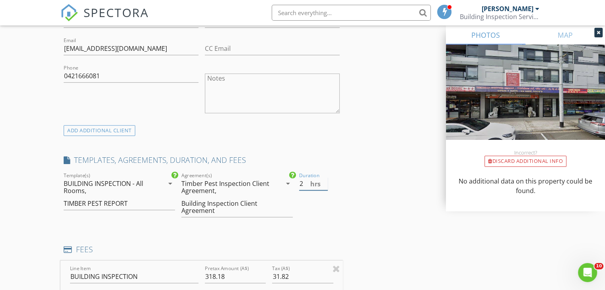
click at [324, 186] on input "2" at bounding box center [313, 183] width 29 height 13
click at [324, 186] on input "1.5" at bounding box center [313, 183] width 29 height 13
type input "1"
click at [324, 186] on input "1" at bounding box center [313, 183] width 29 height 13
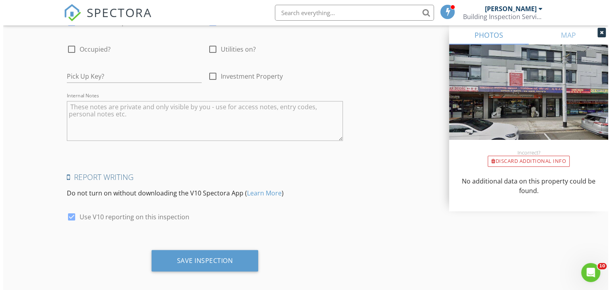
scroll to position [1560, 0]
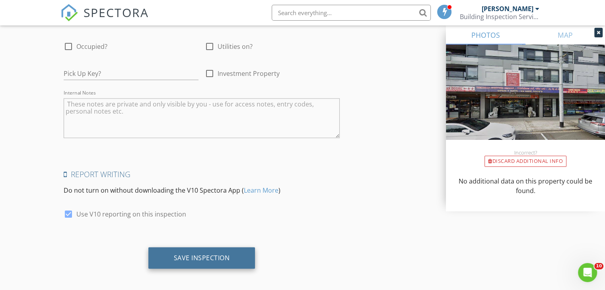
click at [241, 251] on div "Save Inspection" at bounding box center [201, 258] width 107 height 21
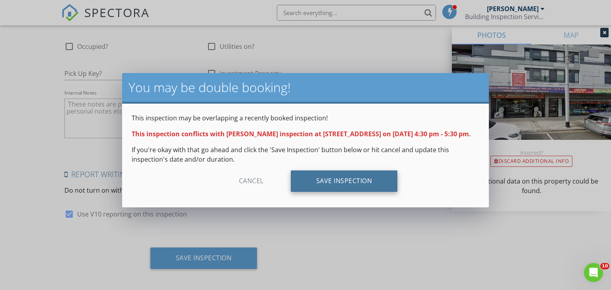
click at [349, 192] on div "Save Inspection" at bounding box center [344, 181] width 107 height 21
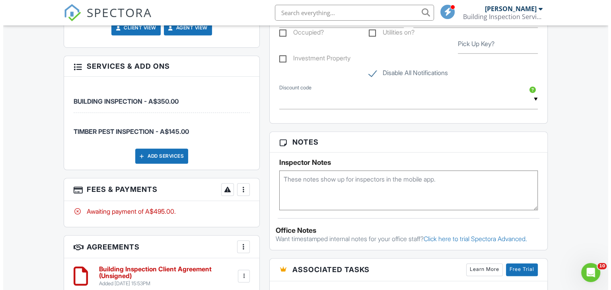
scroll to position [596, 0]
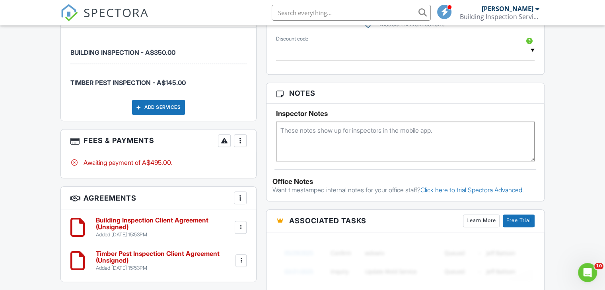
click at [240, 138] on div at bounding box center [240, 141] width 8 height 8
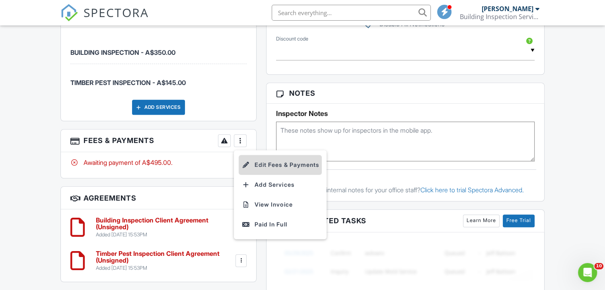
click at [268, 165] on li "Edit Fees & Payments" at bounding box center [280, 165] width 83 height 20
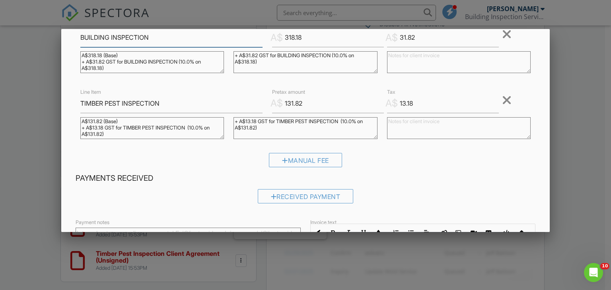
scroll to position [171, 0]
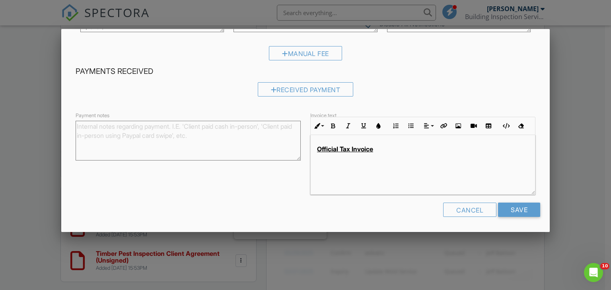
click at [427, 159] on div "Official Tax Invoice" at bounding box center [423, 165] width 224 height 60
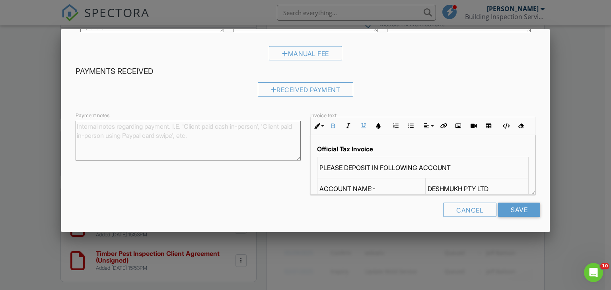
scroll to position [83, 0]
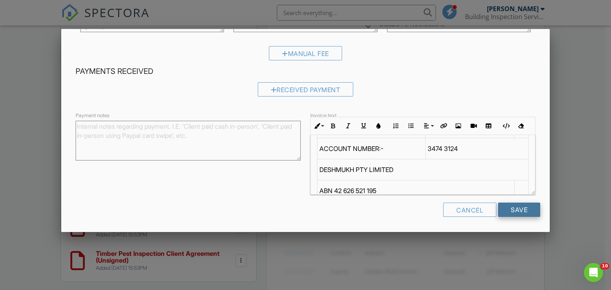
click at [507, 212] on input "Save" at bounding box center [519, 210] width 42 height 14
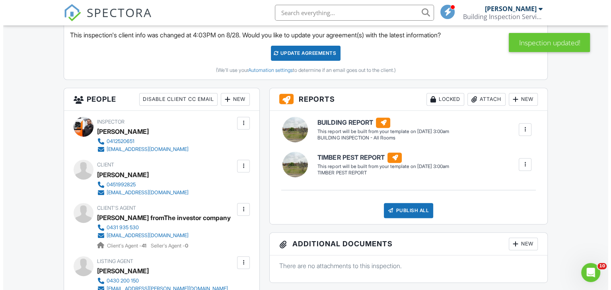
scroll to position [318, 0]
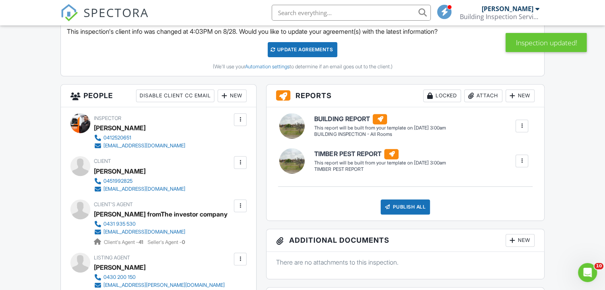
click at [227, 94] on div "New" at bounding box center [231, 95] width 29 height 13
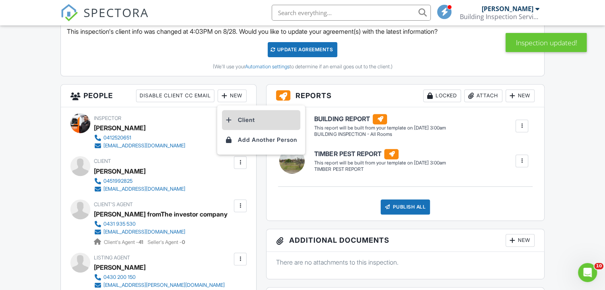
click at [246, 117] on li "Client" at bounding box center [261, 120] width 78 height 20
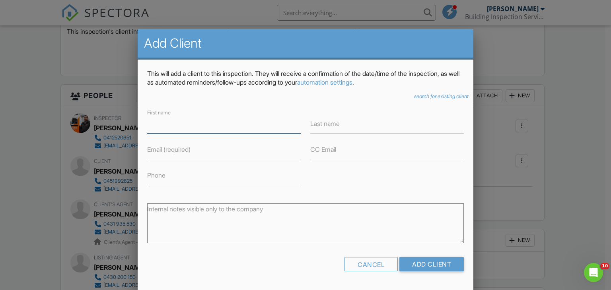
paste input "JamilehKhalil"
drag, startPoint x: 170, startPoint y: 124, endPoint x: 194, endPoint y: 124, distance: 23.5
click at [194, 124] on input "JamilehKhalil" at bounding box center [223, 123] width 153 height 19
type input "[PERSON_NAME]"
type input "Khalil"
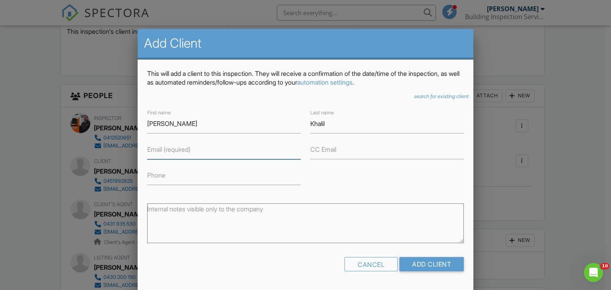
click at [211, 154] on input "Email (required)" at bounding box center [223, 149] width 153 height 19
click at [189, 176] on input "Phone" at bounding box center [223, 175] width 153 height 19
paste input "451 561 575﻿﻿﻿"
type input "0451 561 575﻿﻿﻿"
click at [187, 154] on input "Email (required)" at bounding box center [223, 149] width 153 height 19
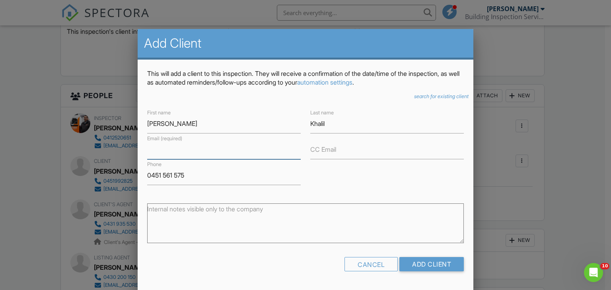
paste input "jamilehkhalil@outlook.com"
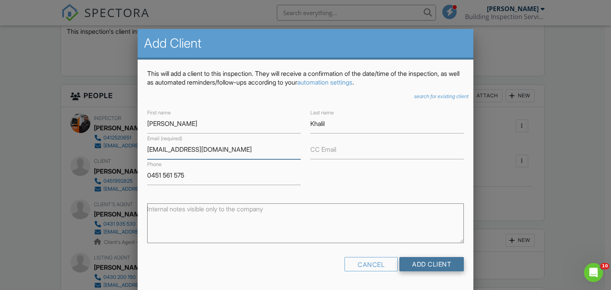
type input "jamilehkhalil@outlook.com"
click at [448, 264] on input "Add Client" at bounding box center [431, 264] width 64 height 14
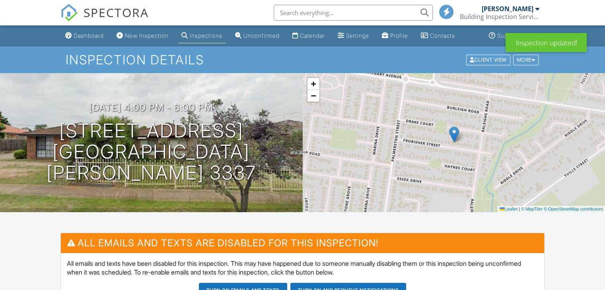
scroll to position [39, 0]
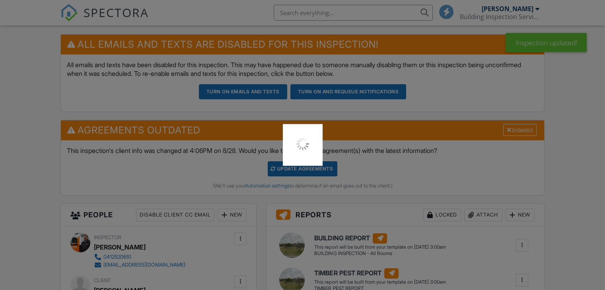
scroll to position [0, 0]
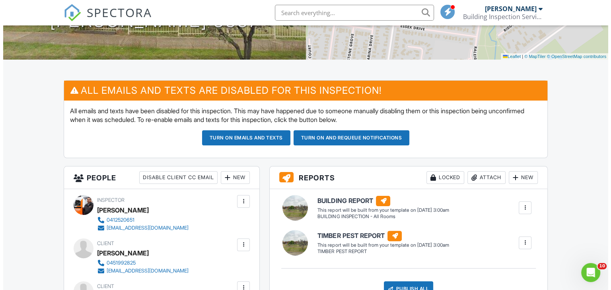
scroll to position [225, 0]
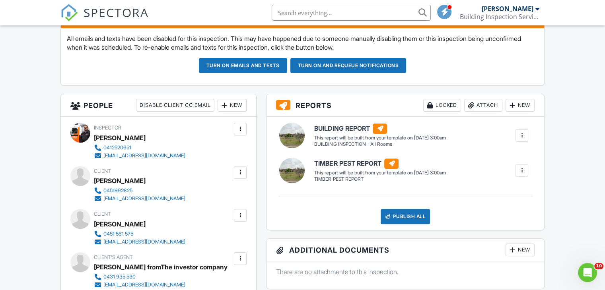
click at [240, 171] on div at bounding box center [240, 173] width 8 height 8
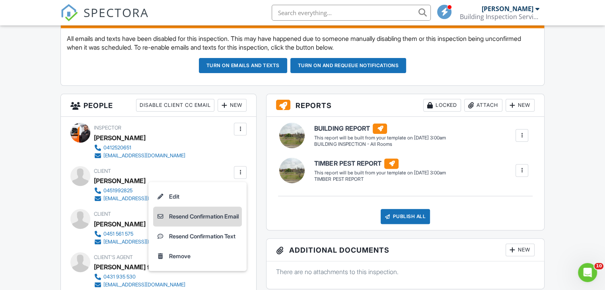
click at [223, 217] on li "Resend Confirmation Email" at bounding box center [197, 217] width 89 height 20
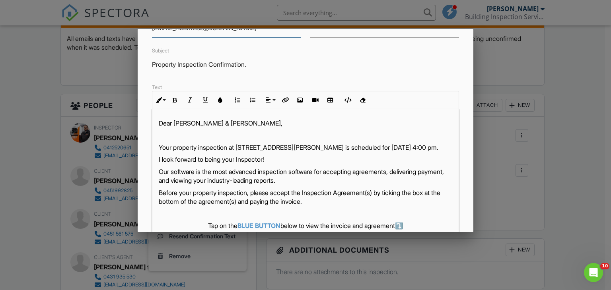
scroll to position [187, 0]
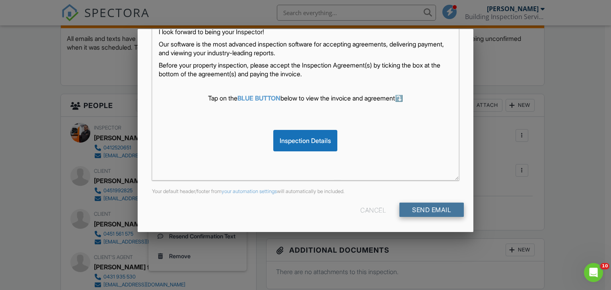
click at [440, 206] on input "Send Email" at bounding box center [431, 210] width 64 height 14
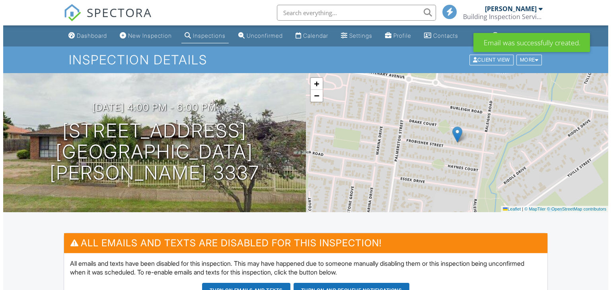
scroll to position [239, 0]
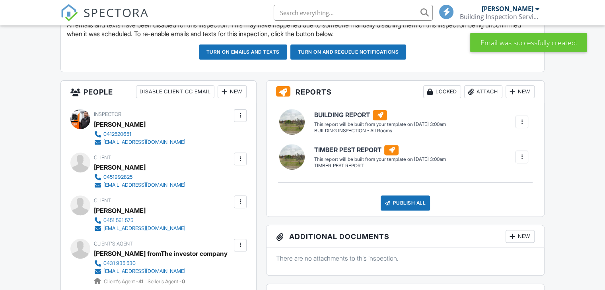
click at [239, 201] on div at bounding box center [240, 202] width 8 height 8
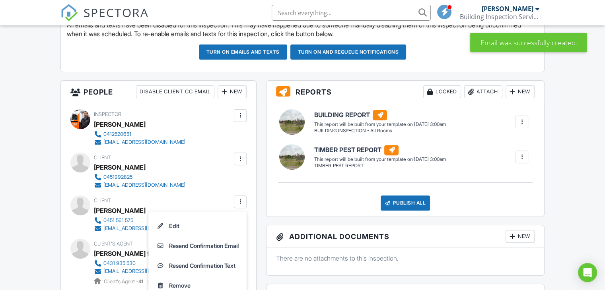
drag, startPoint x: 220, startPoint y: 246, endPoint x: 276, endPoint y: 232, distance: 57.7
click at [220, 246] on li "Resend Confirmation Email" at bounding box center [197, 246] width 89 height 20
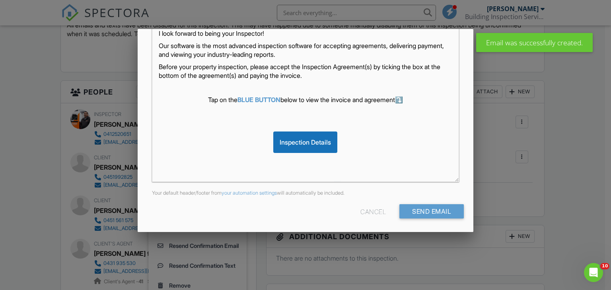
scroll to position [186, 0]
click at [439, 208] on input "Send Email" at bounding box center [431, 211] width 64 height 14
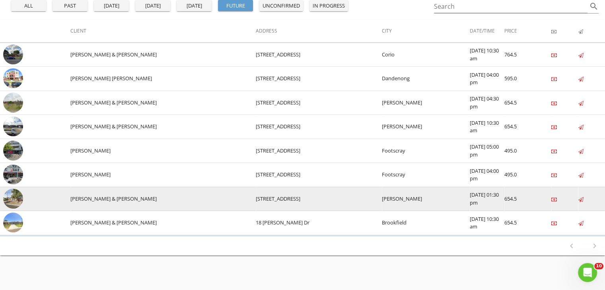
scroll to position [86, 0]
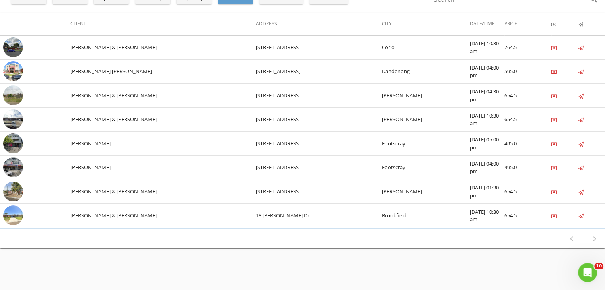
click at [444, 258] on div "Published Paid Price Date/Time City Address Client Inspections Customize Column…" at bounding box center [302, 126] width 605 height 330
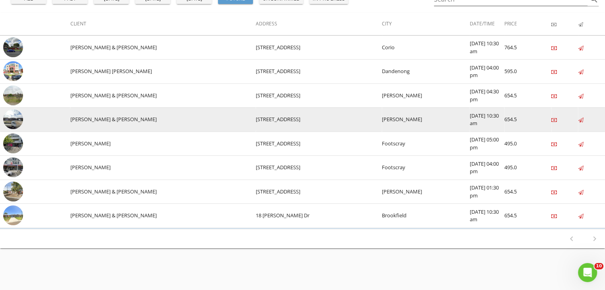
click at [12, 115] on img at bounding box center [13, 119] width 20 height 20
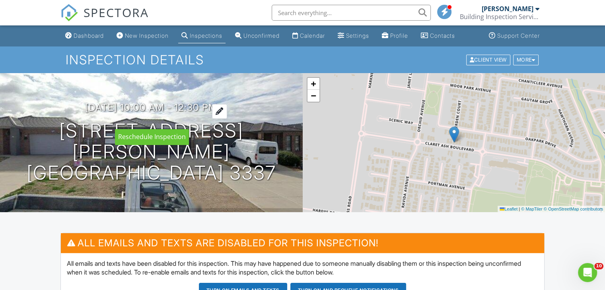
click at [227, 119] on div at bounding box center [219, 111] width 15 height 15
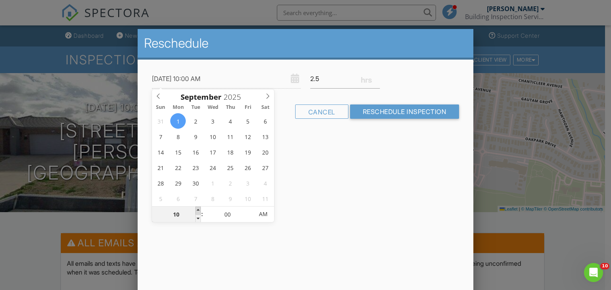
click at [197, 209] on span at bounding box center [198, 211] width 6 height 8
type input "01/09/2025 11:00 AM"
type input "11"
type input "01/09/2025 12:00 PM"
type input "12"
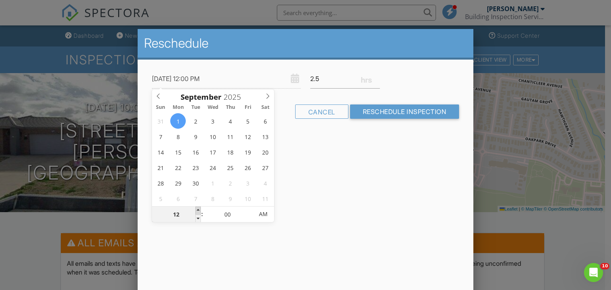
click at [197, 209] on span at bounding box center [198, 211] width 6 height 8
type input "01/09/2025 1:00 PM"
type input "01"
click at [197, 209] on span at bounding box center [198, 211] width 6 height 8
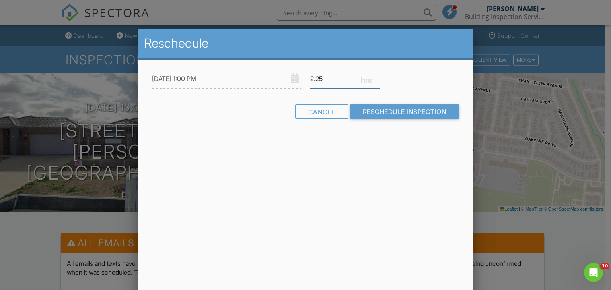
click at [377, 80] on input "2.25" at bounding box center [345, 78] width 70 height 19
type input "2"
click at [376, 79] on input "2" at bounding box center [345, 78] width 70 height 19
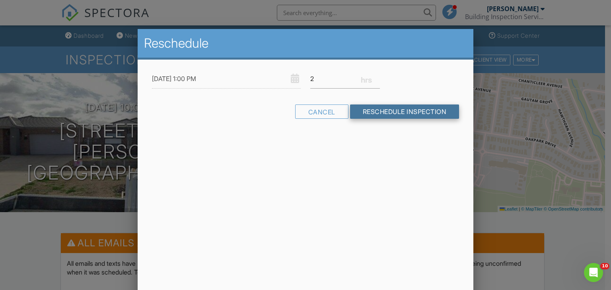
click at [382, 111] on input "Reschedule Inspection" at bounding box center [404, 112] width 109 height 14
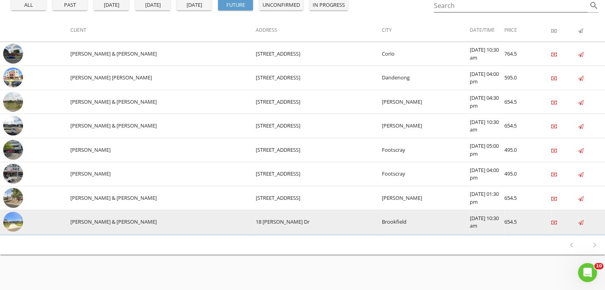
scroll to position [40, 0]
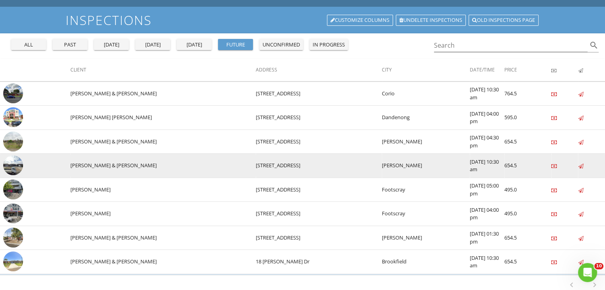
click at [11, 164] on img at bounding box center [13, 165] width 20 height 20
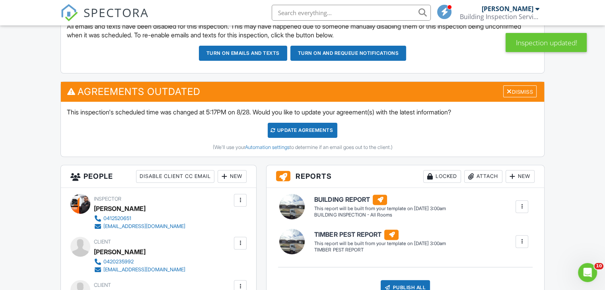
scroll to position [159, 0]
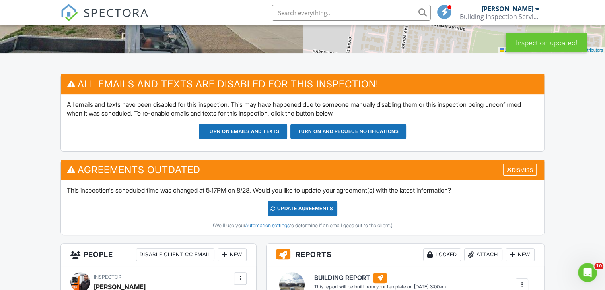
click at [326, 207] on div "Update Agreements" at bounding box center [303, 208] width 70 height 15
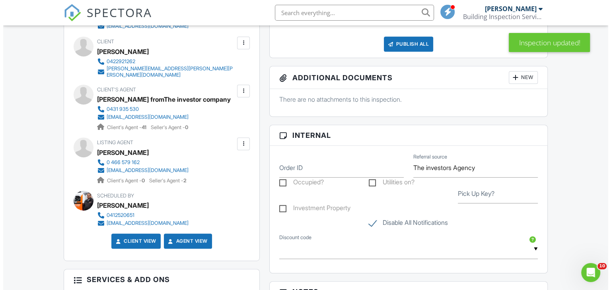
scroll to position [318, 0]
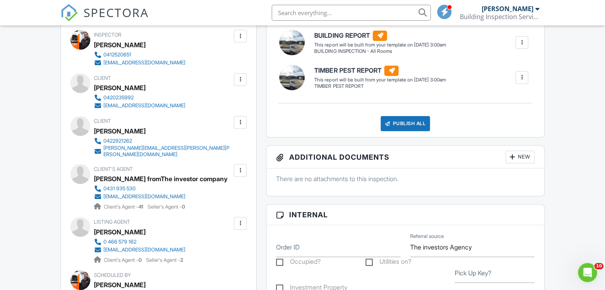
click at [240, 77] on div at bounding box center [240, 80] width 8 height 8
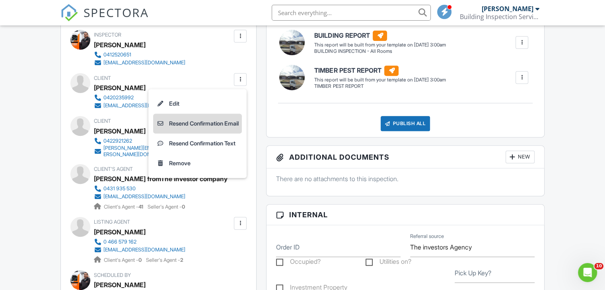
click at [228, 125] on li "Resend Confirmation Email" at bounding box center [197, 124] width 89 height 20
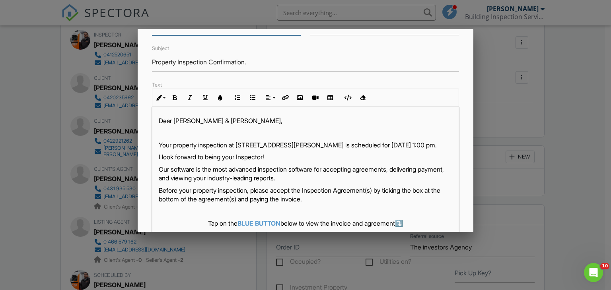
scroll to position [187, 0]
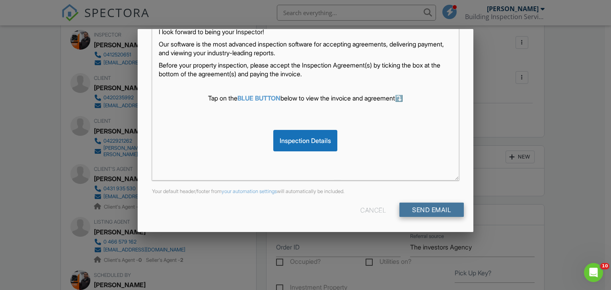
click at [435, 211] on input "Send Email" at bounding box center [431, 210] width 64 height 14
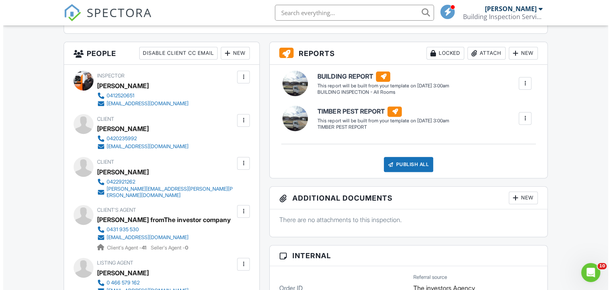
scroll to position [278, 0]
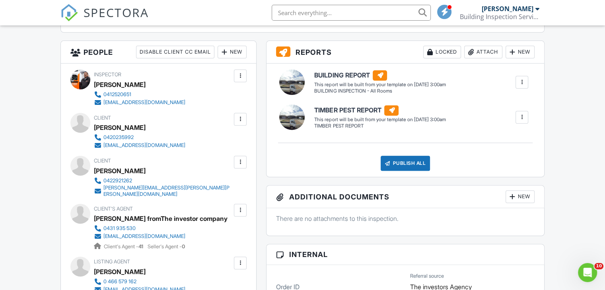
click at [240, 162] on div at bounding box center [240, 162] width 8 height 8
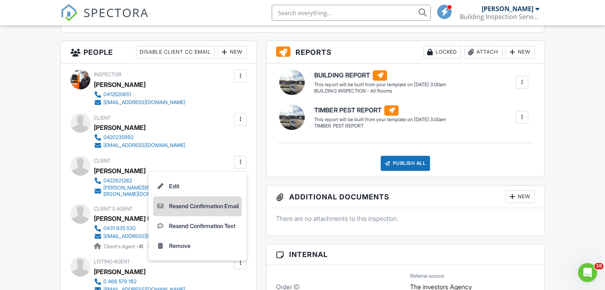
click at [223, 202] on li "Resend Confirmation Email" at bounding box center [197, 206] width 89 height 20
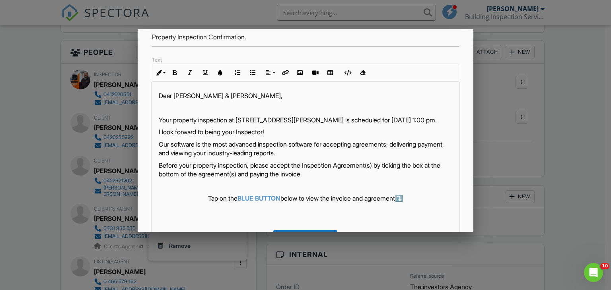
scroll to position [187, 0]
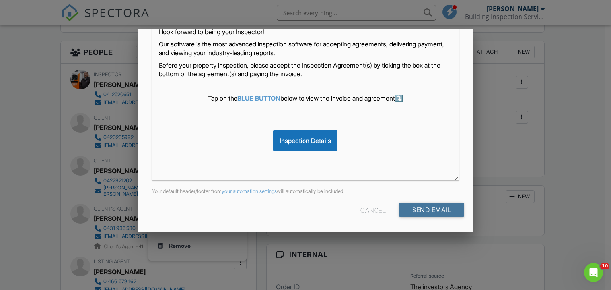
drag, startPoint x: 431, startPoint y: 210, endPoint x: 440, endPoint y: 206, distance: 10.3
click at [431, 210] on input "Send Email" at bounding box center [431, 210] width 64 height 14
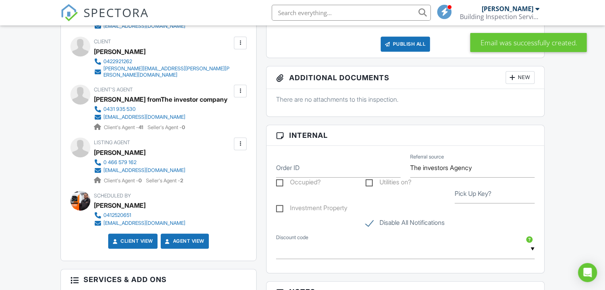
click at [240, 140] on div at bounding box center [240, 144] width 8 height 8
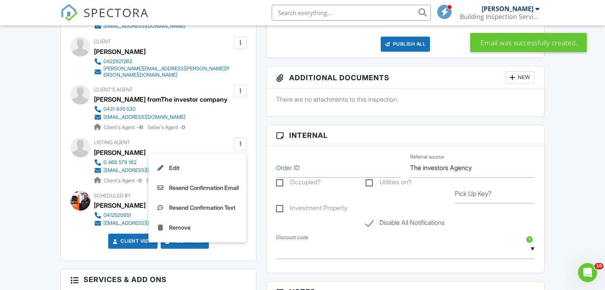
click at [234, 183] on li "Resend Confirmation Email" at bounding box center [197, 188] width 89 height 20
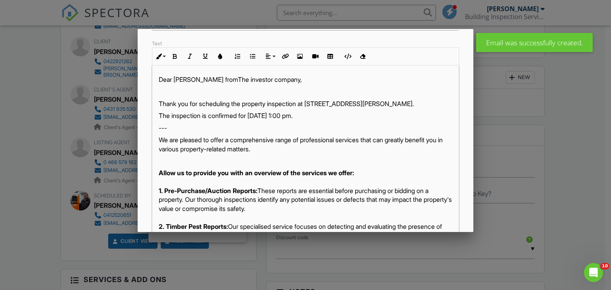
scroll to position [187, 0]
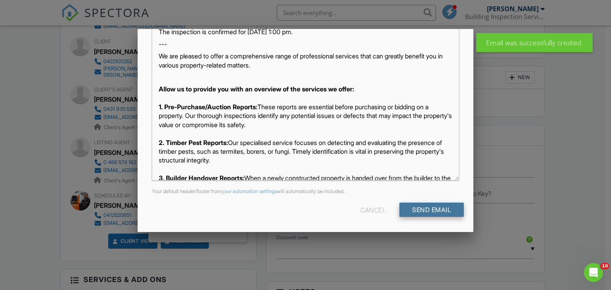
click at [444, 208] on input "Send Email" at bounding box center [431, 210] width 64 height 14
